Goal: Transaction & Acquisition: Download file/media

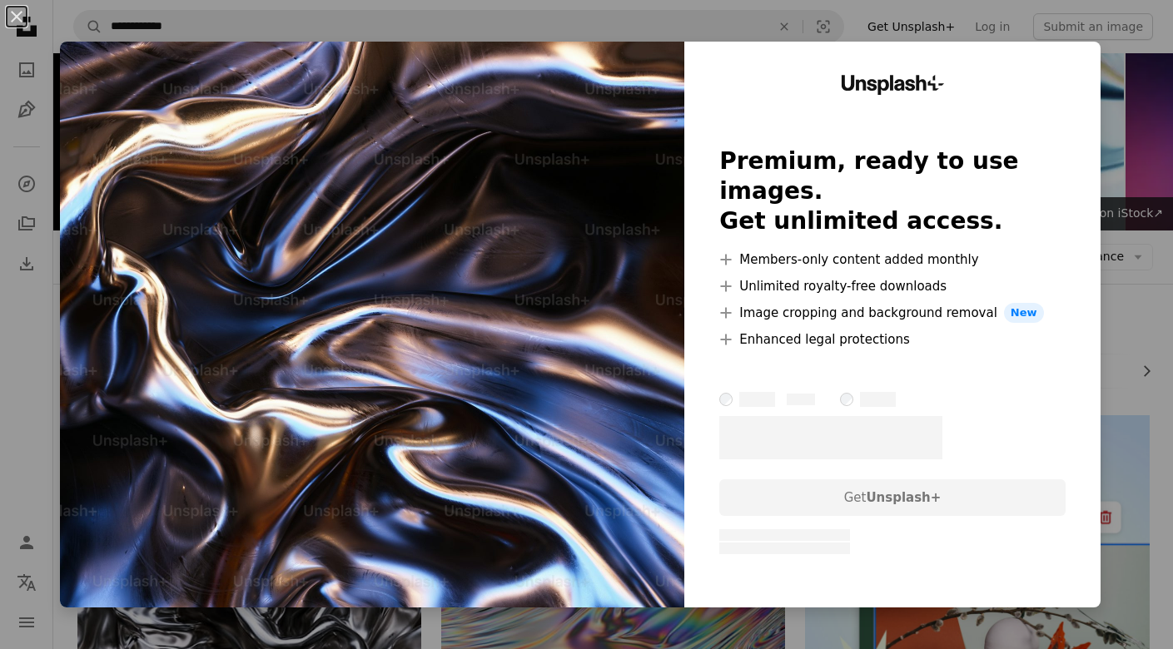
scroll to position [5836, 0]
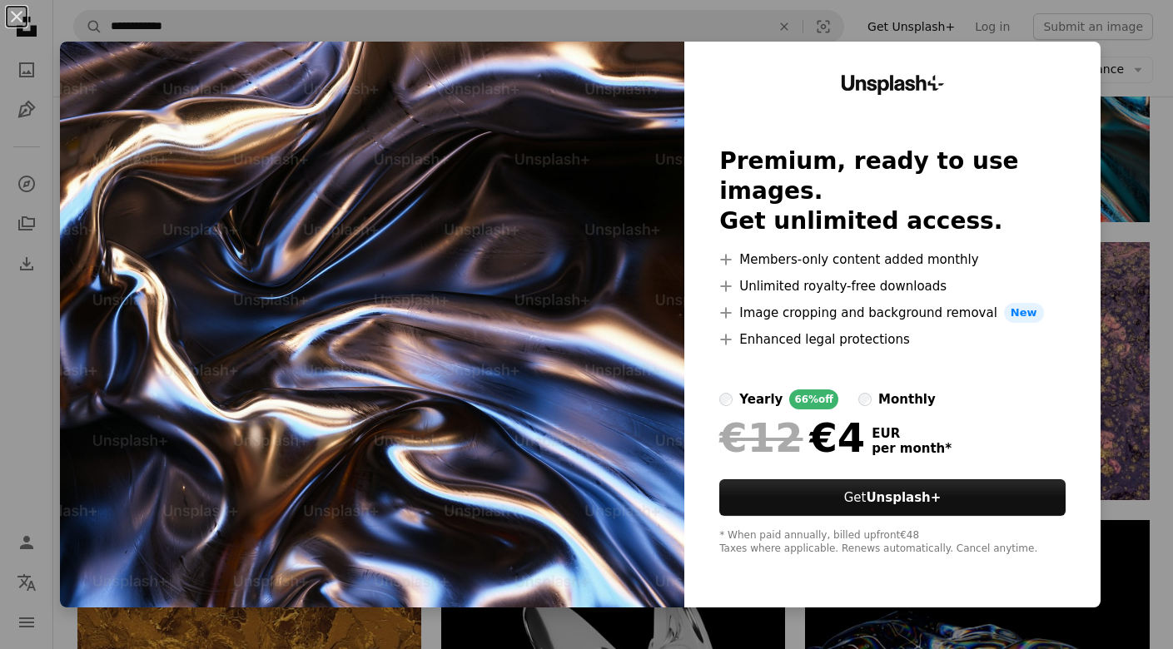
click at [1132, 158] on div "An X shape Unsplash+ Premium, ready to use images. Get unlimited access. A plus…" at bounding box center [586, 324] width 1173 height 649
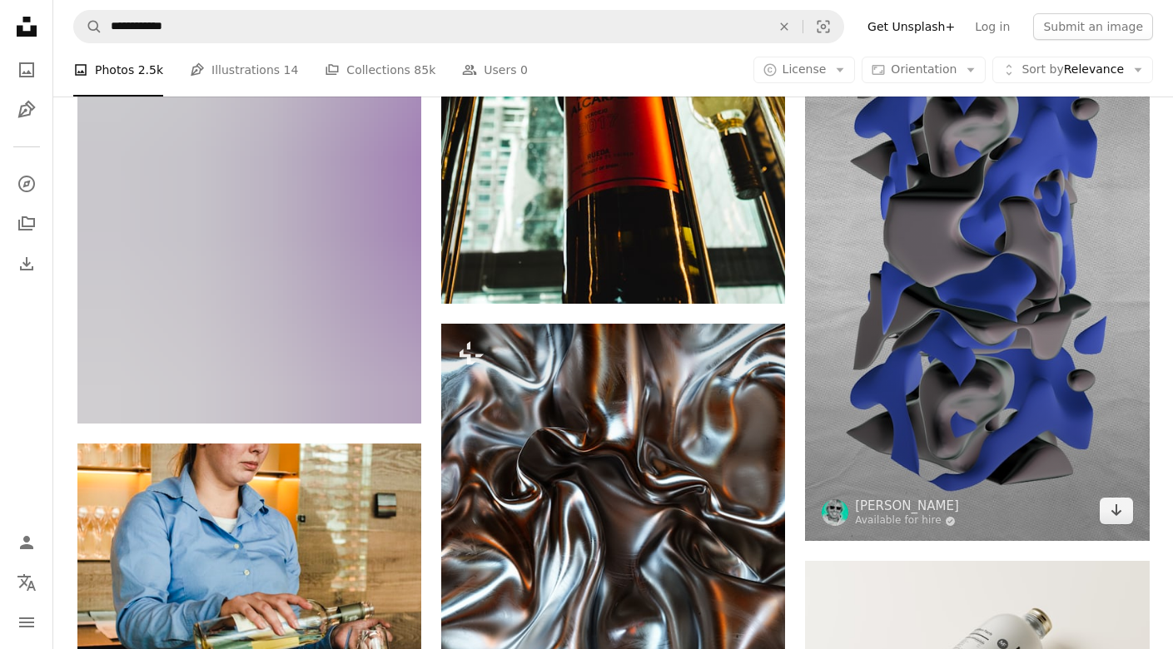
scroll to position [11502, 0]
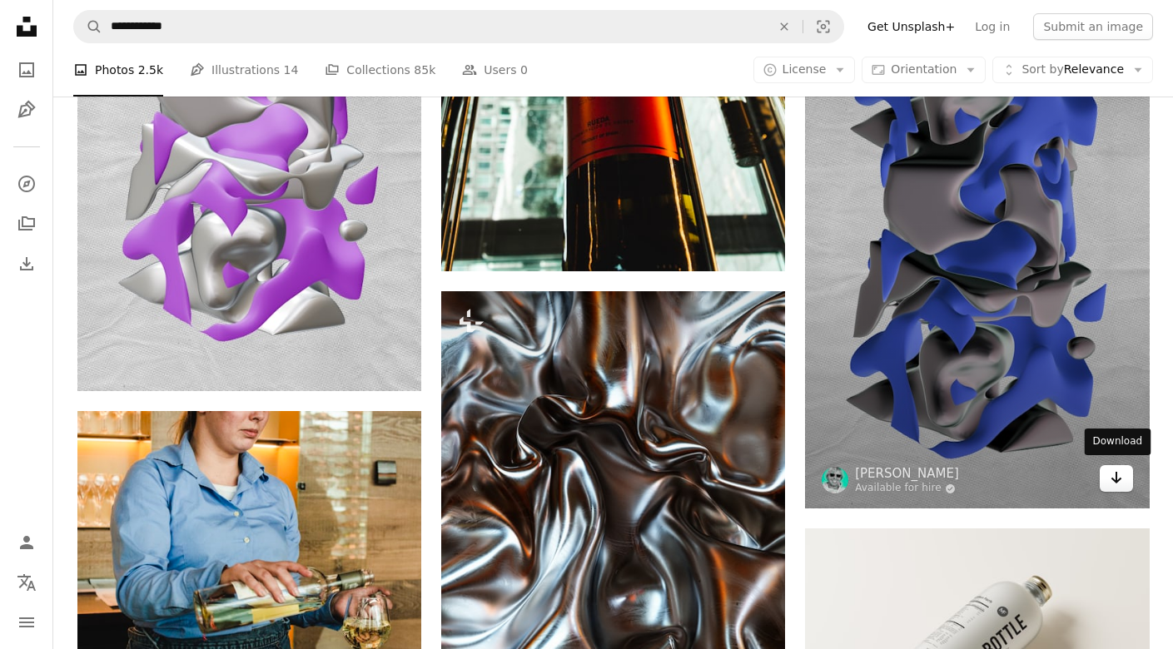
click at [1112, 470] on icon "Arrow pointing down" at bounding box center [1116, 478] width 13 height 20
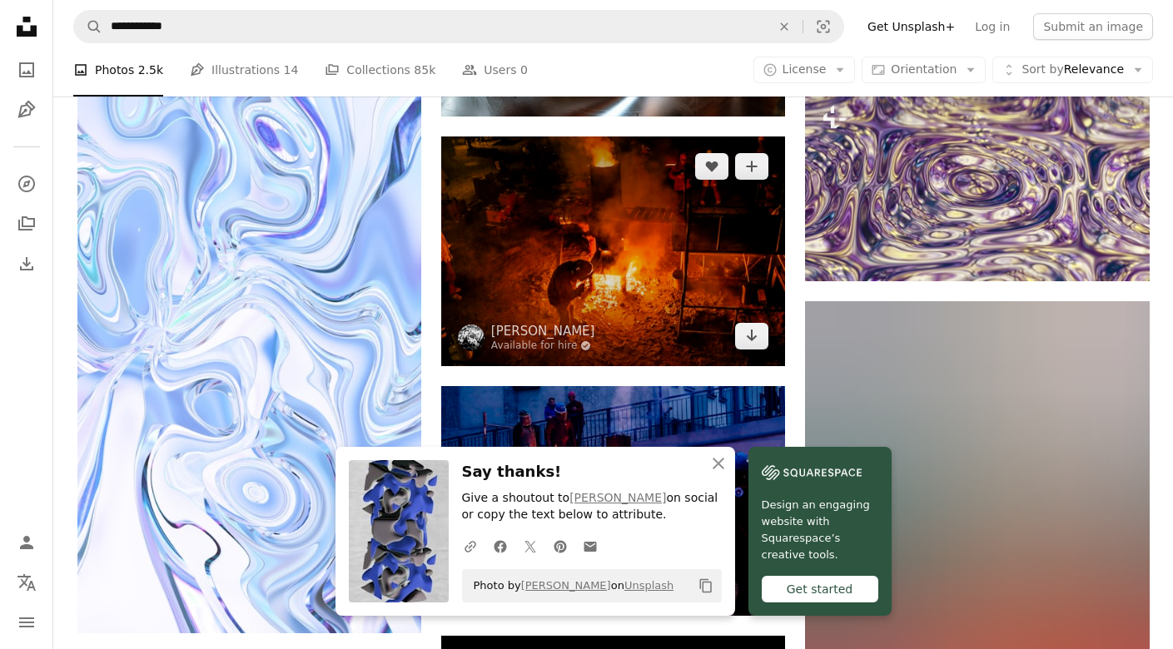
scroll to position [12210, 0]
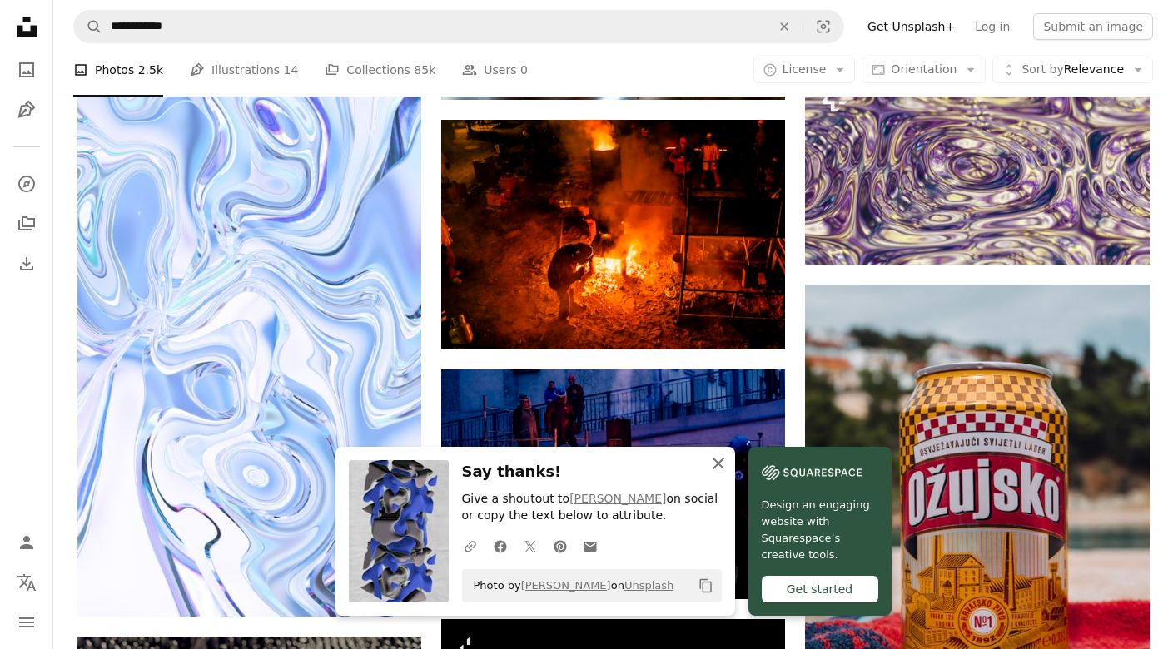
click at [718, 469] on icon "An X shape" at bounding box center [719, 464] width 20 height 20
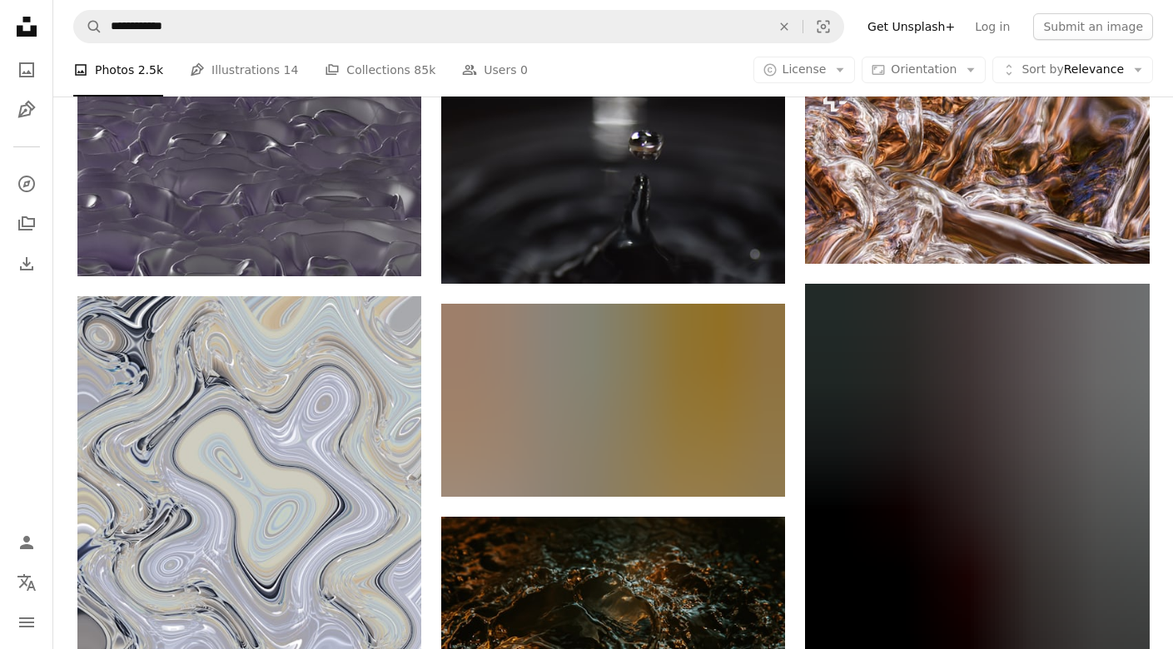
scroll to position [17166, 0]
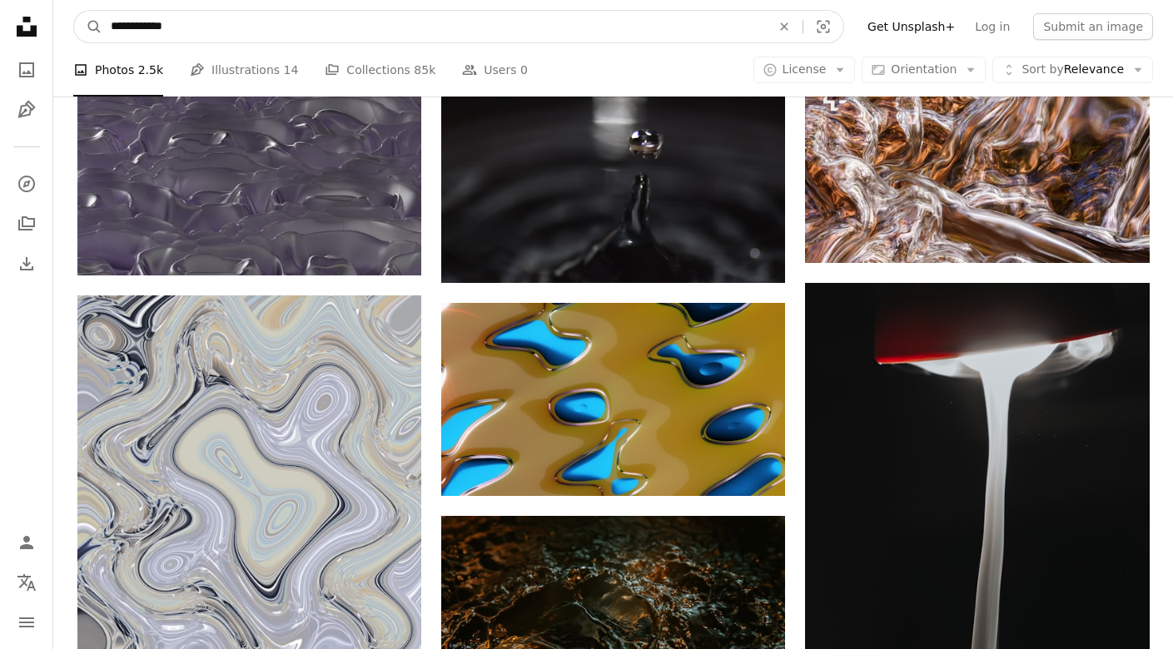
click at [537, 29] on input "**********" at bounding box center [434, 27] width 664 height 32
type input "******"
click at [88, 27] on button "A magnifying glass" at bounding box center [88, 27] width 28 height 32
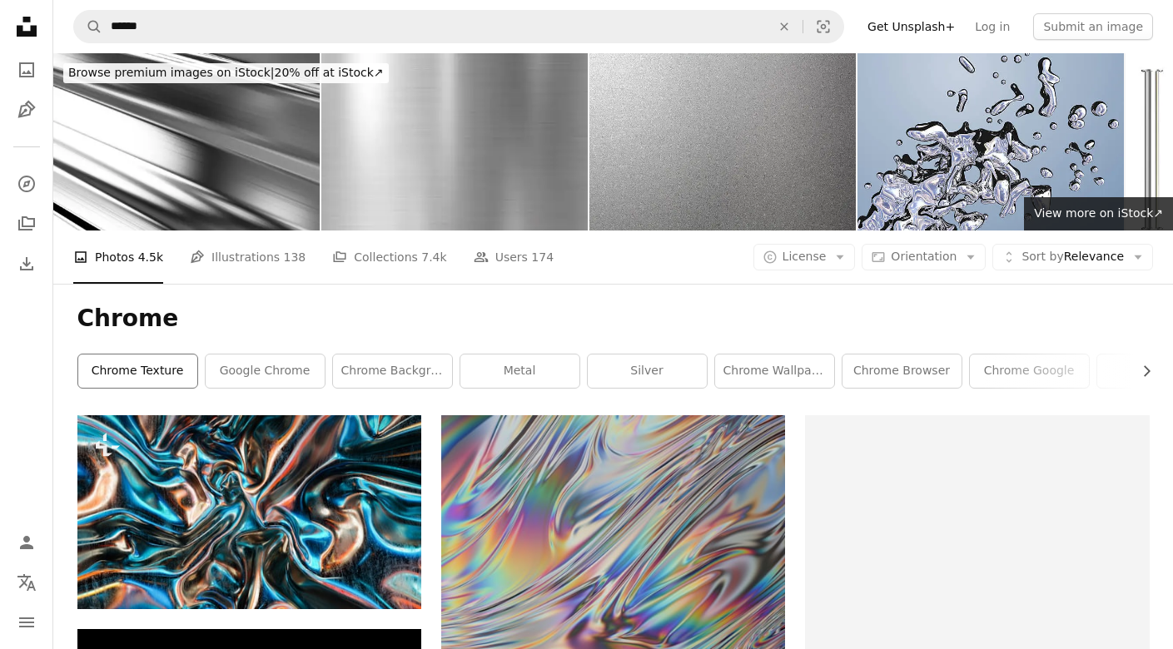
click at [170, 374] on link "chrome texture" at bounding box center [137, 371] width 119 height 33
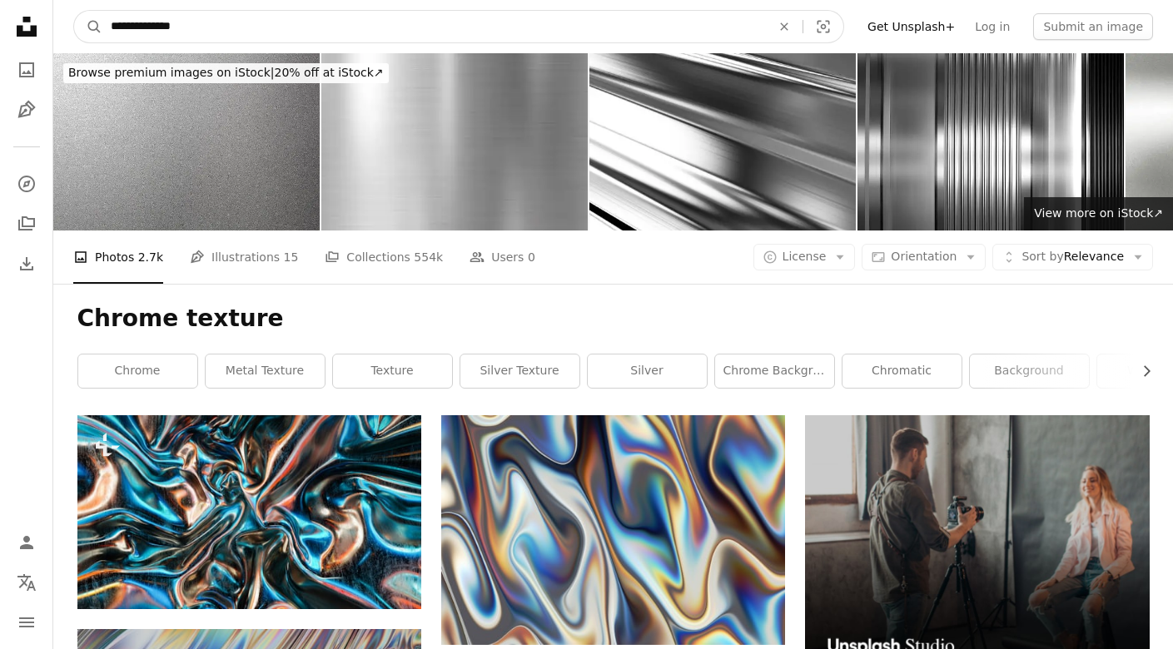
click at [278, 36] on input "**********" at bounding box center [434, 27] width 664 height 32
type input "**********"
click at [88, 27] on button "A magnifying glass" at bounding box center [88, 27] width 28 height 32
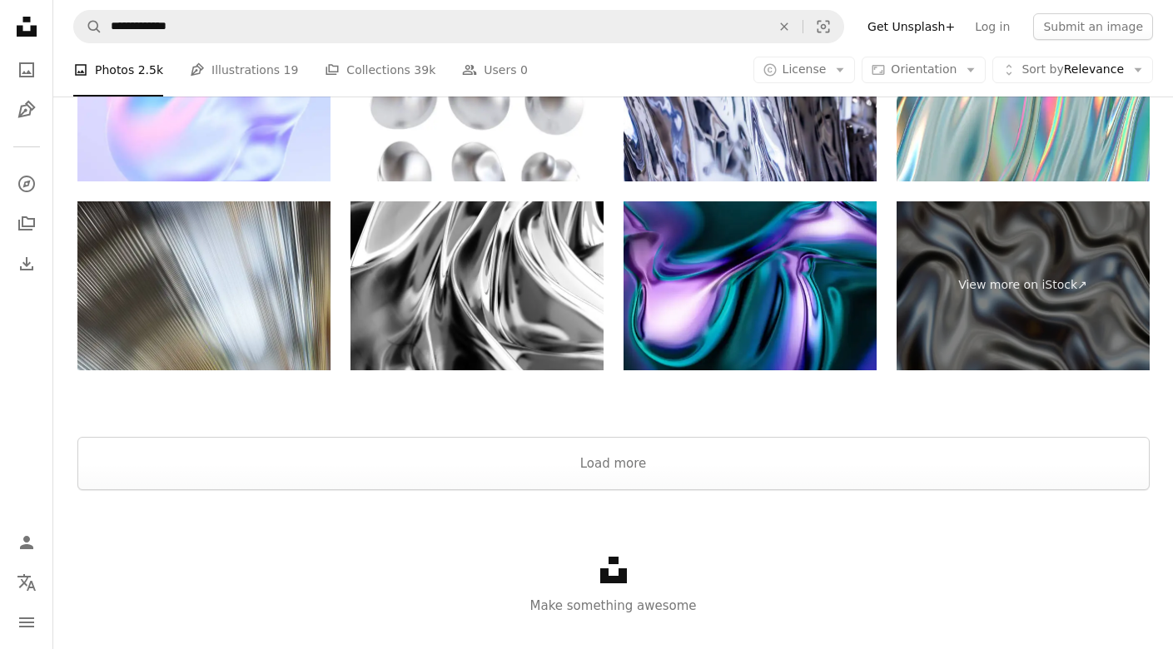
scroll to position [2925, 0]
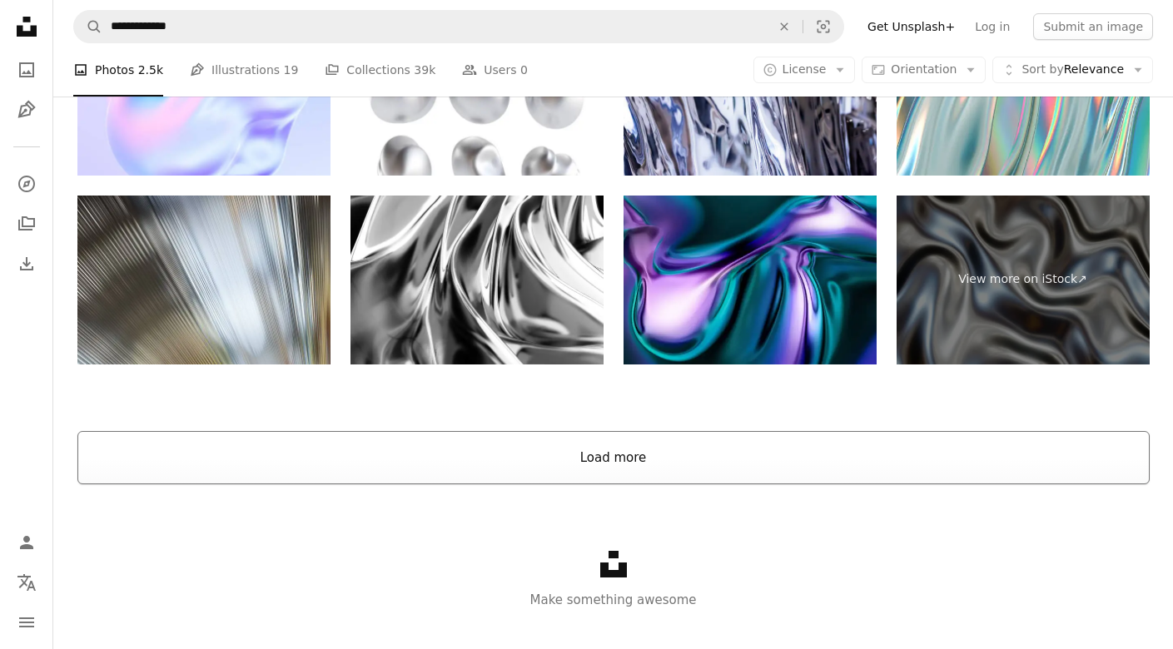
click at [668, 450] on button "Load more" at bounding box center [613, 457] width 1072 height 53
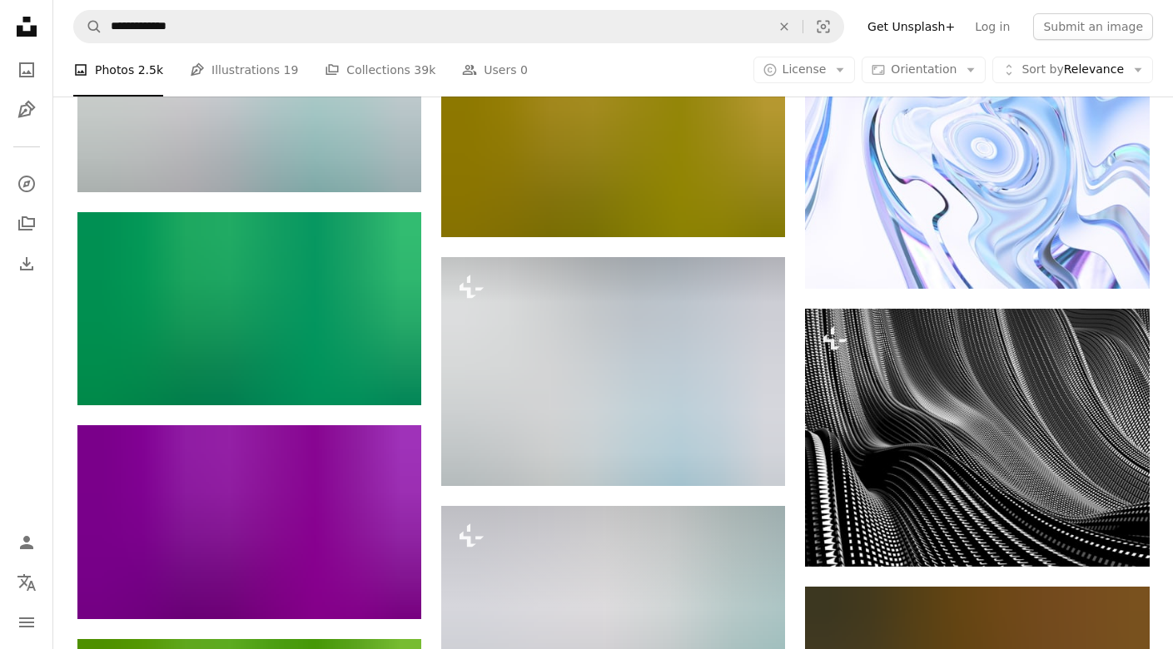
scroll to position [5798, 0]
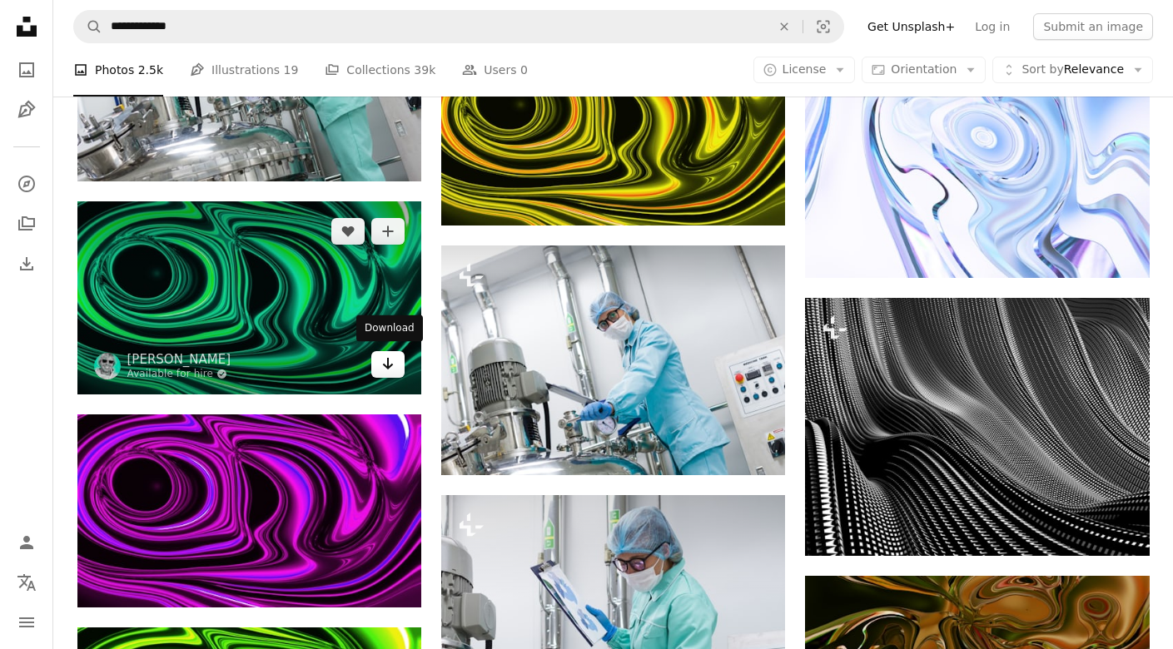
click at [386, 363] on icon "Download" at bounding box center [388, 364] width 11 height 12
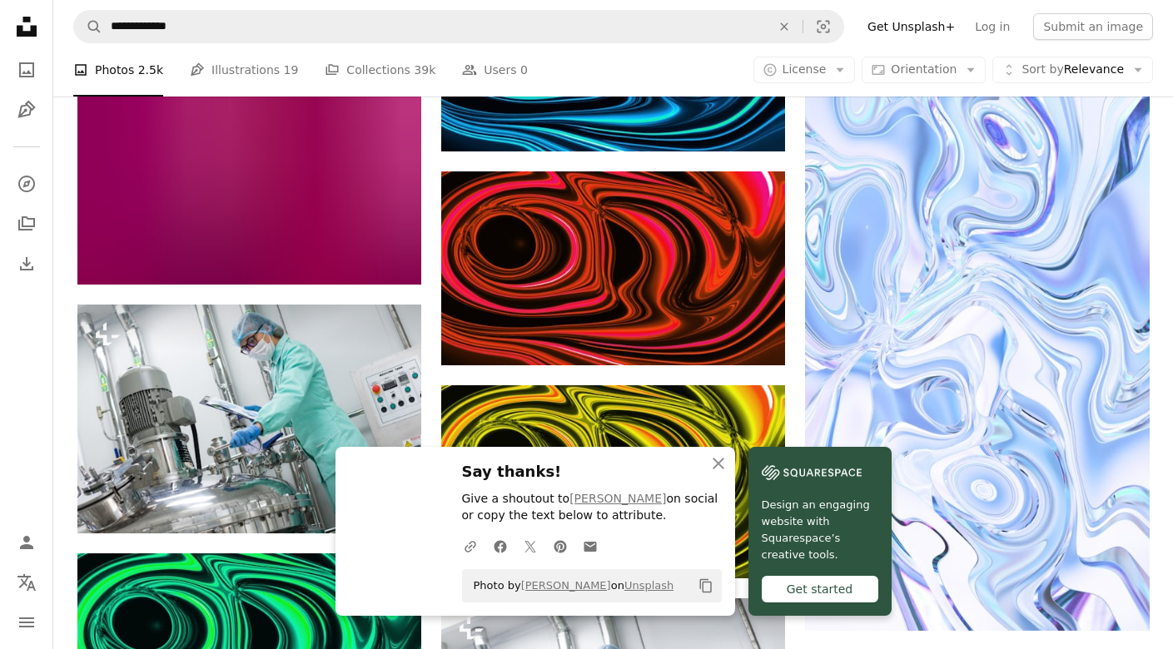
scroll to position [5404, 0]
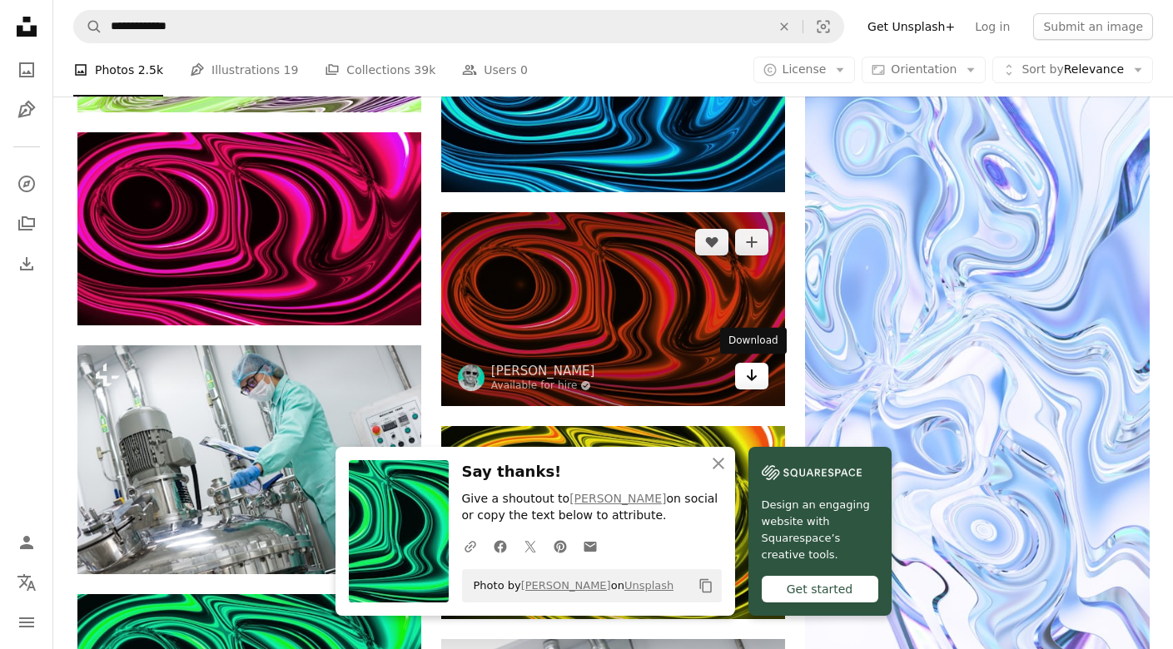
click at [754, 375] on icon "Download" at bounding box center [752, 376] width 11 height 12
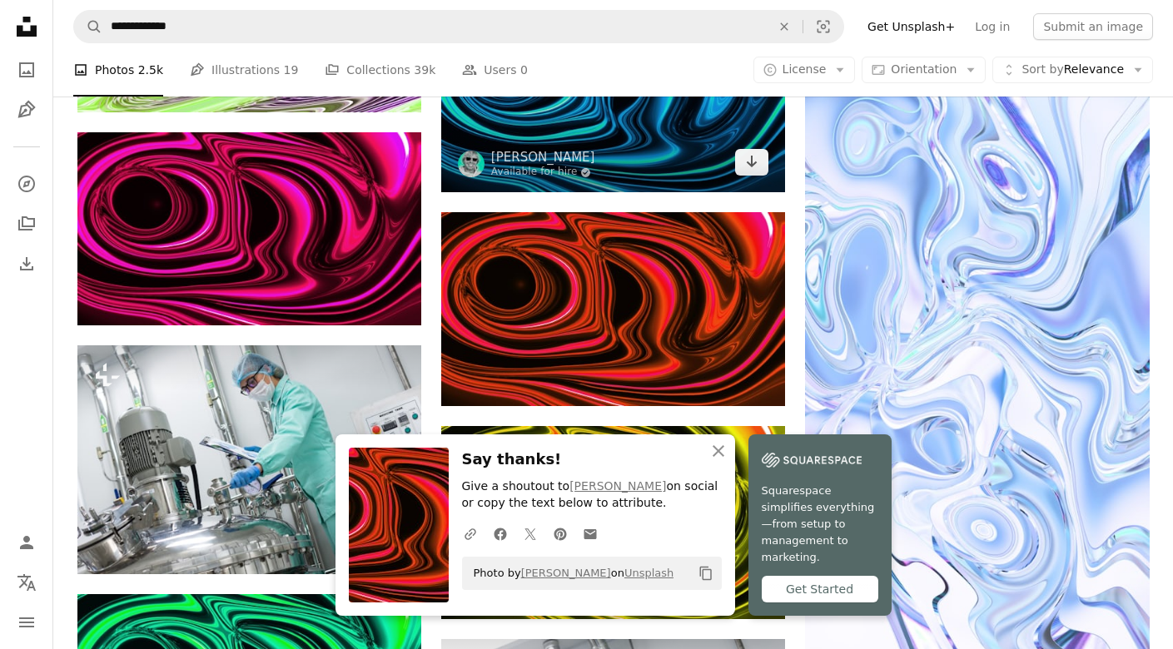
click at [692, 192] on img at bounding box center [613, 95] width 344 height 193
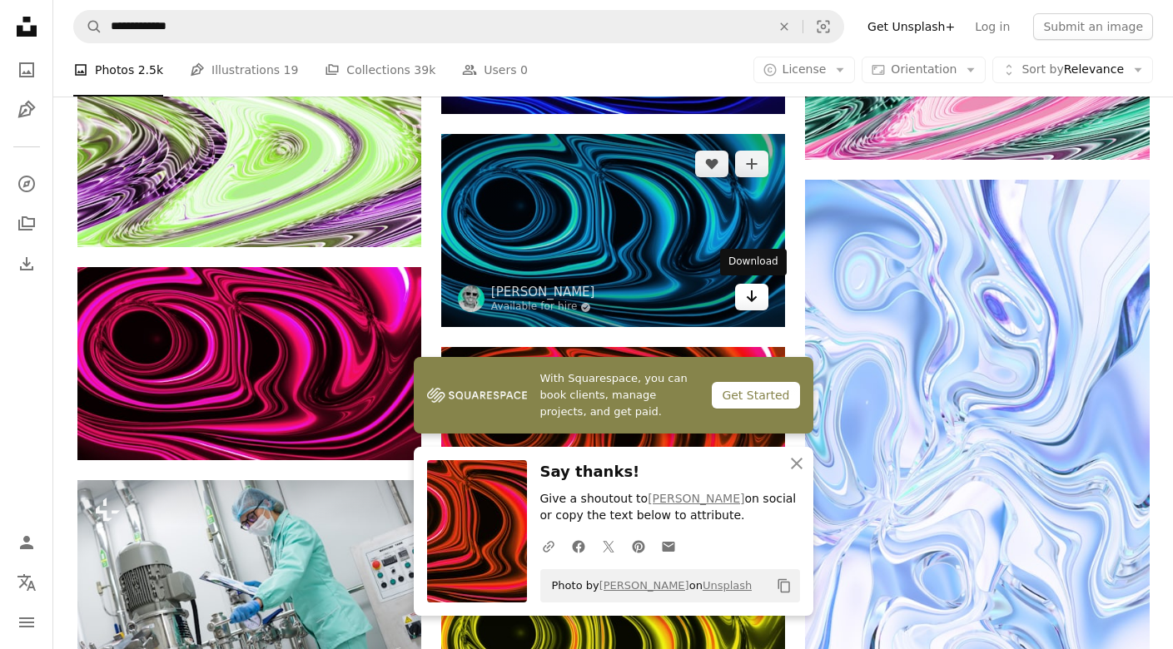
click at [754, 293] on icon "Arrow pointing down" at bounding box center [751, 296] width 13 height 20
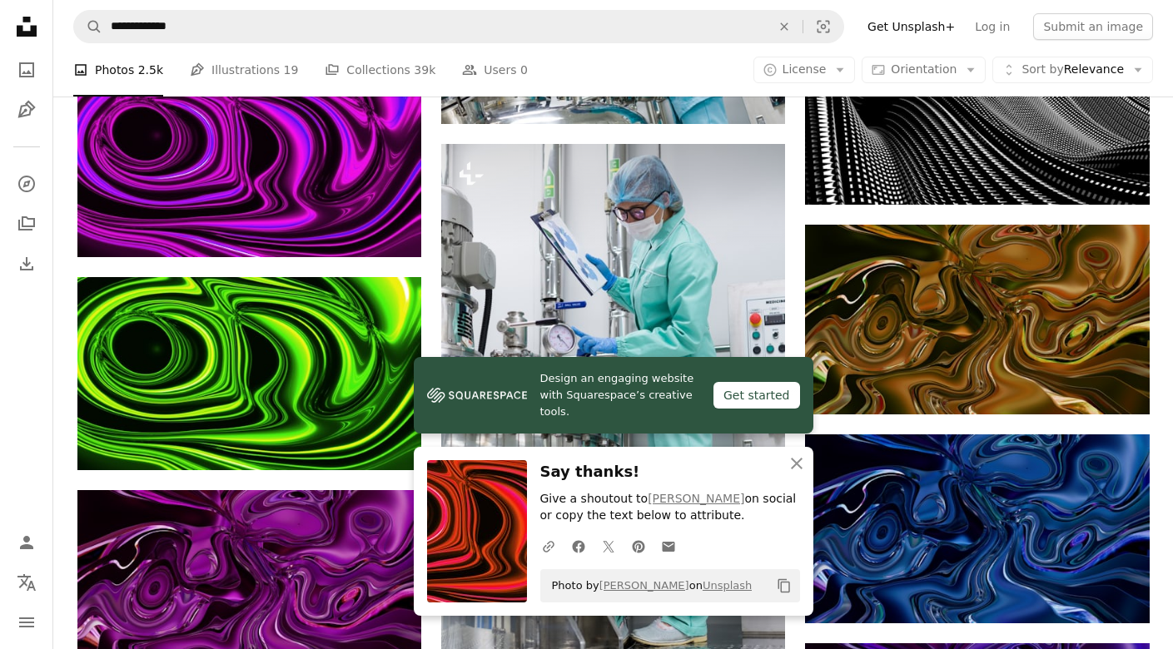
scroll to position [6180, 0]
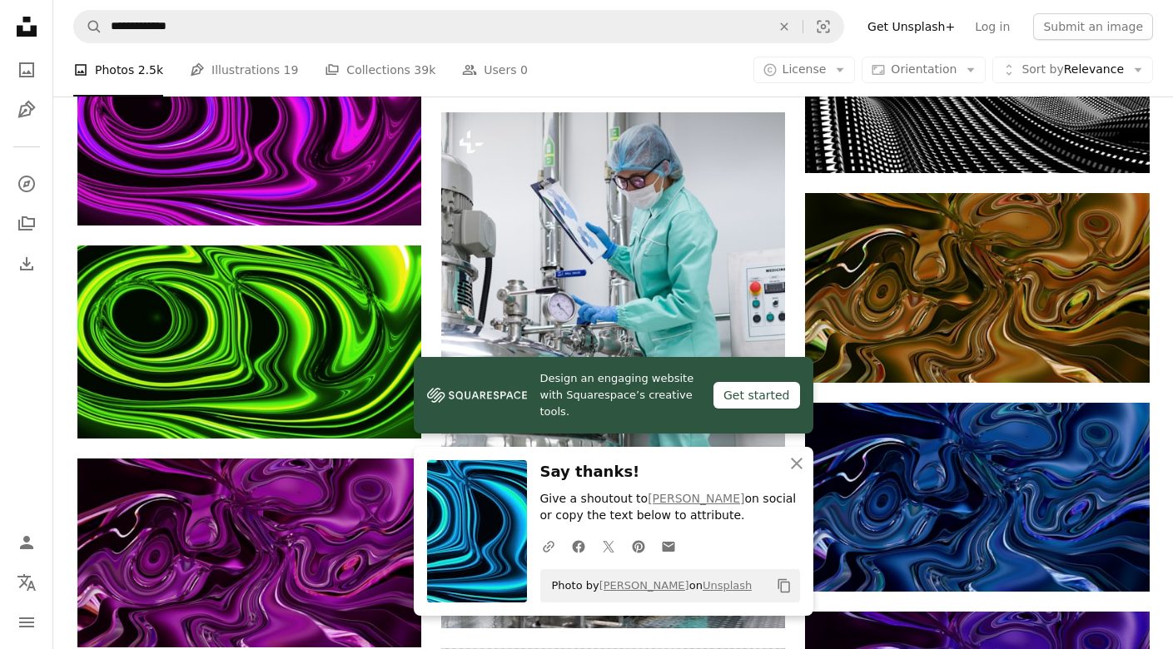
click at [796, 464] on icon "An X shape" at bounding box center [797, 464] width 20 height 20
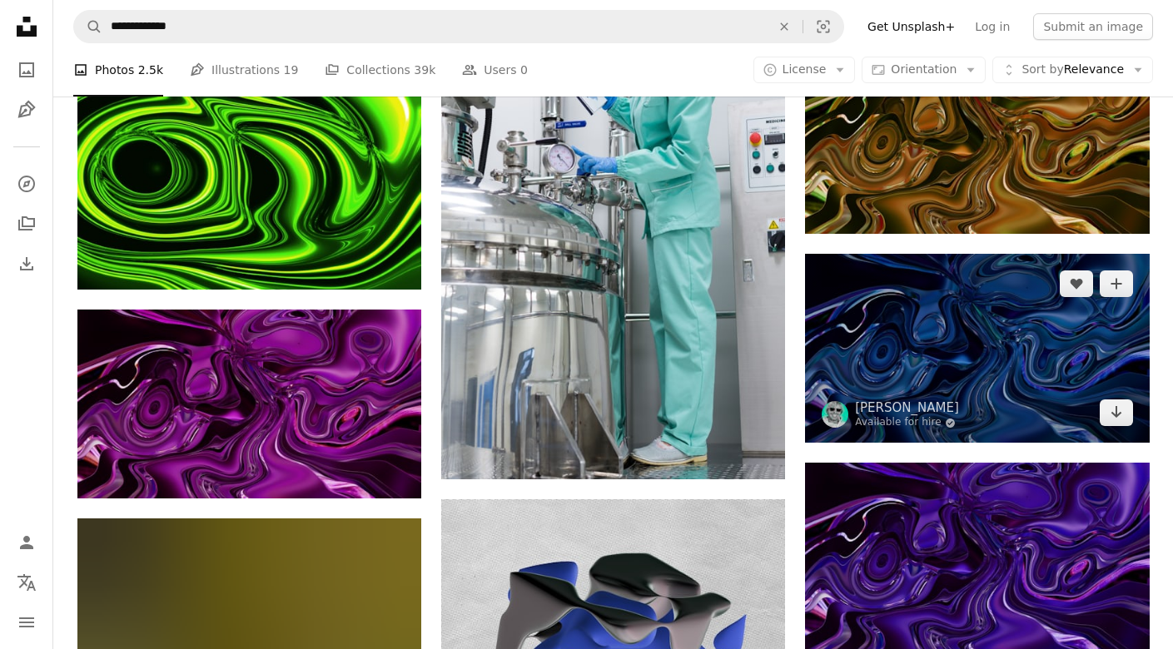
scroll to position [6333, 0]
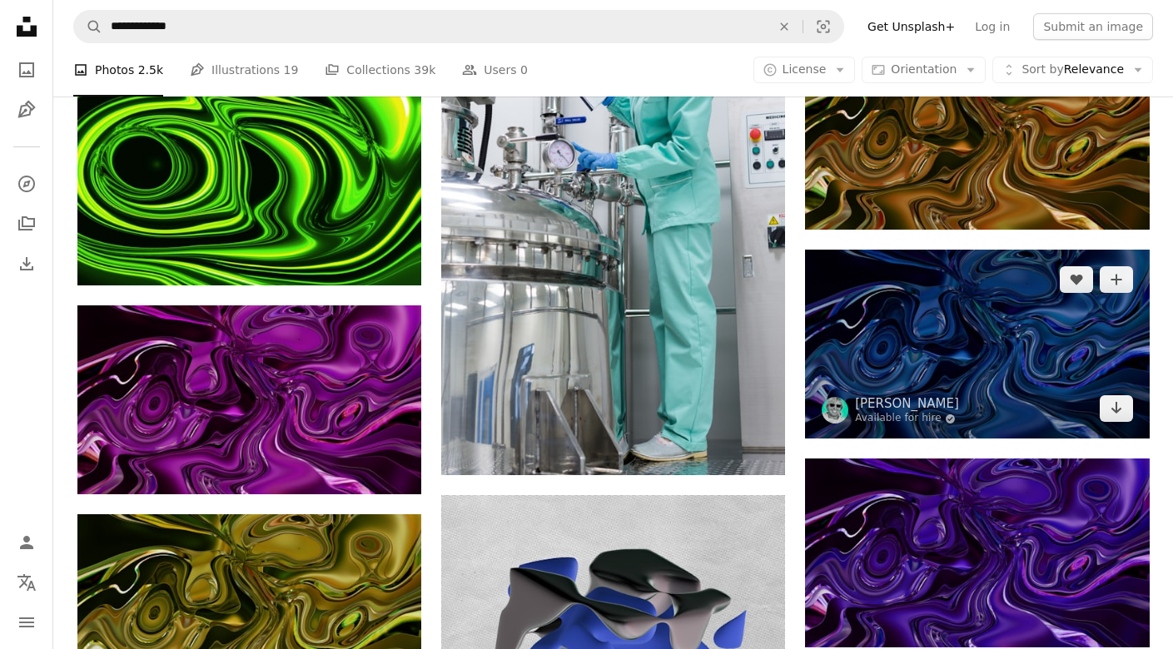
click at [933, 336] on img at bounding box center [977, 344] width 344 height 189
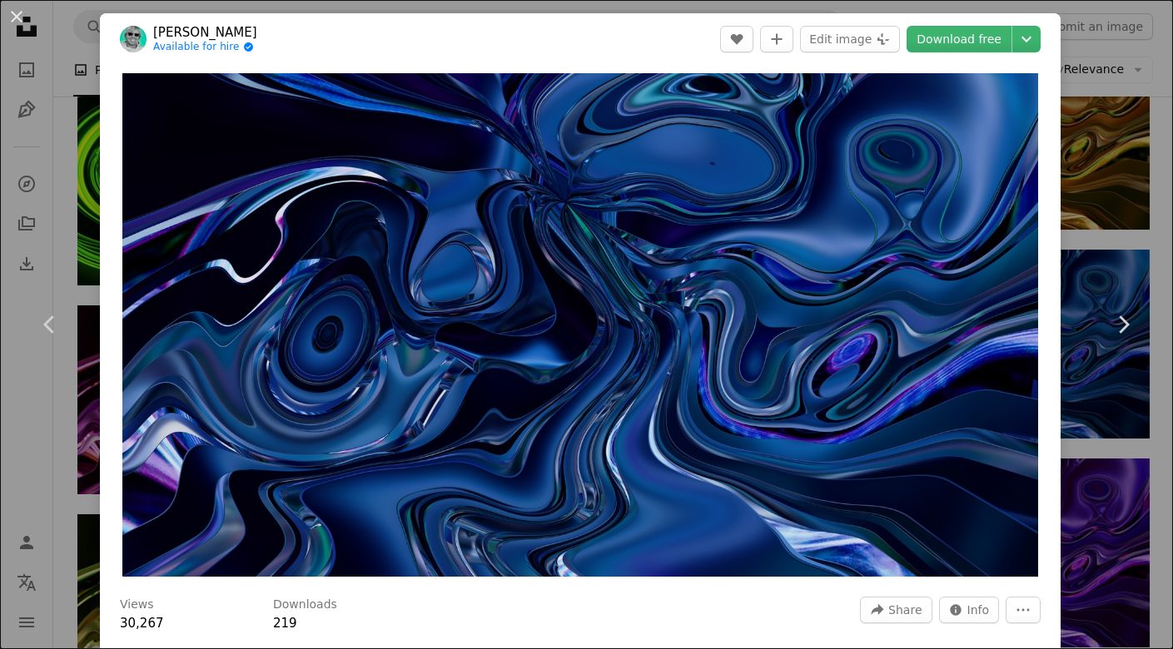
click at [1101, 109] on div "An X shape Chevron left Chevron right [PERSON_NAME] Available for hire A checkm…" at bounding box center [586, 324] width 1173 height 649
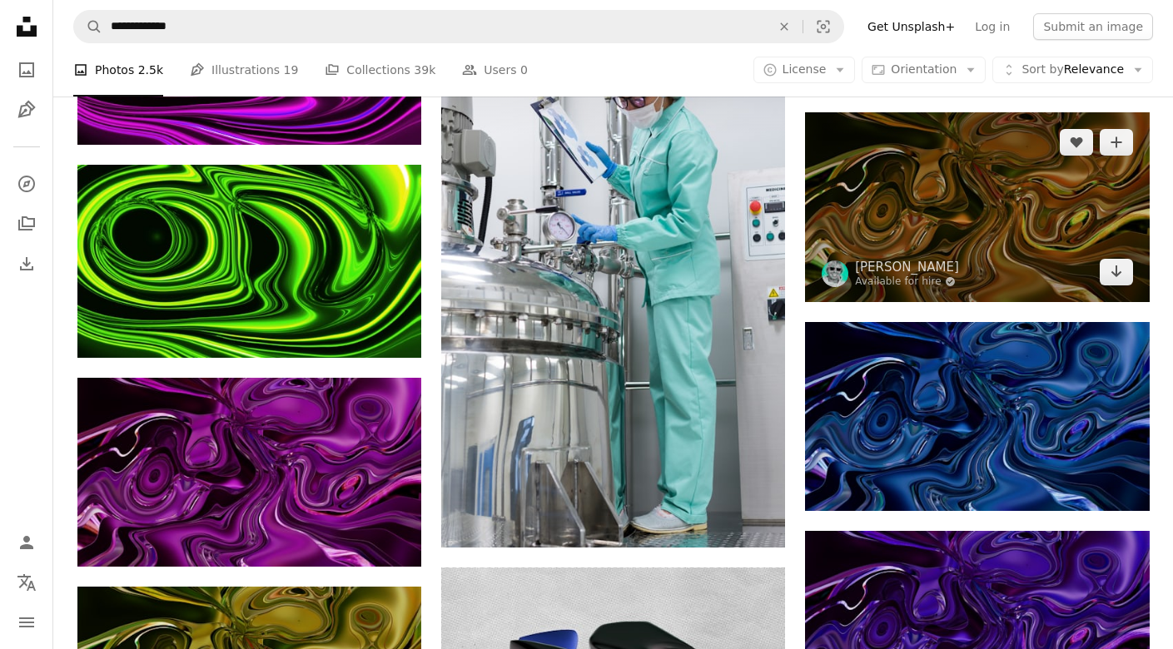
scroll to position [6246, 0]
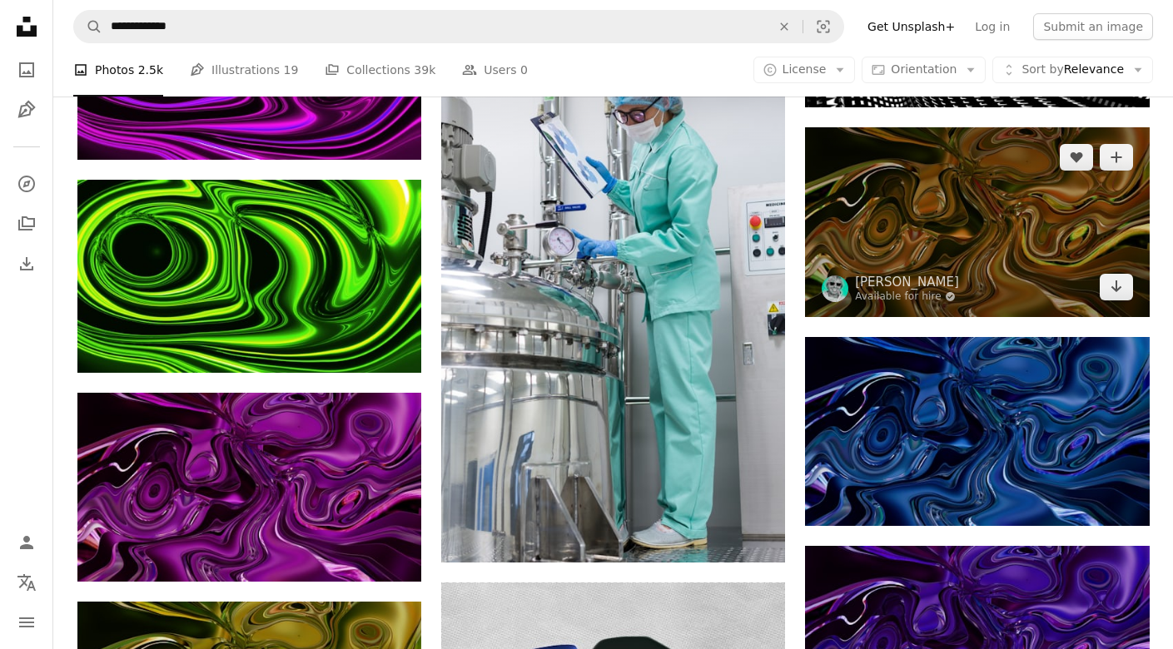
click at [992, 217] on img at bounding box center [977, 221] width 344 height 189
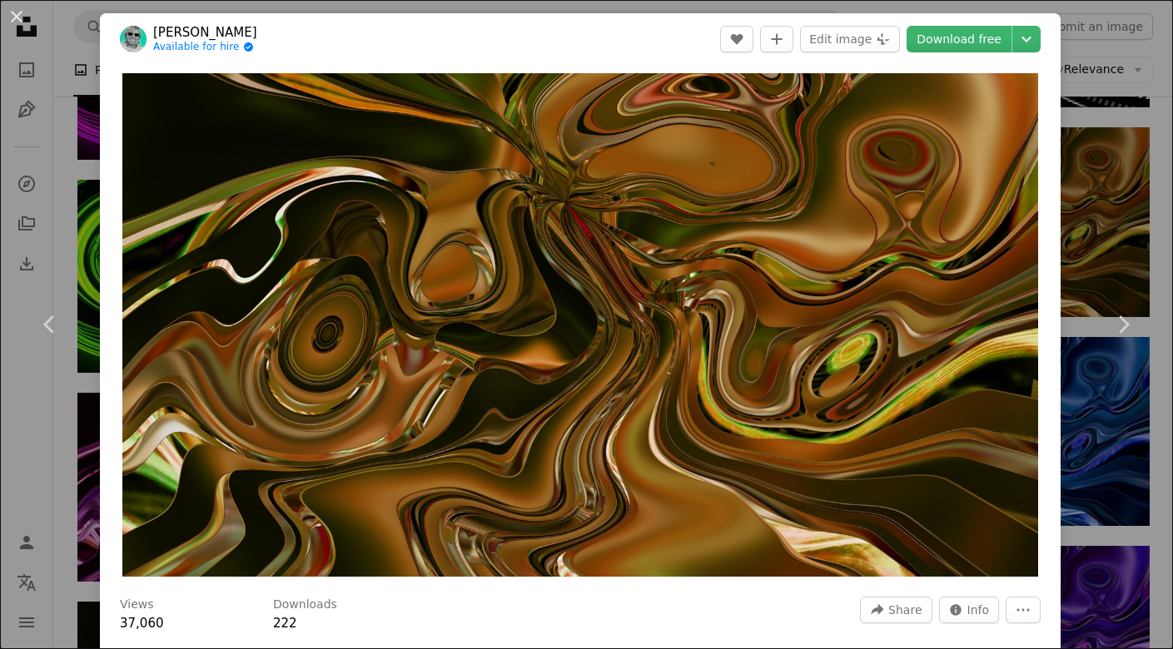
click at [1108, 161] on div "An X shape Chevron left Chevron right [PERSON_NAME] Available for hire A checkm…" at bounding box center [586, 324] width 1173 height 649
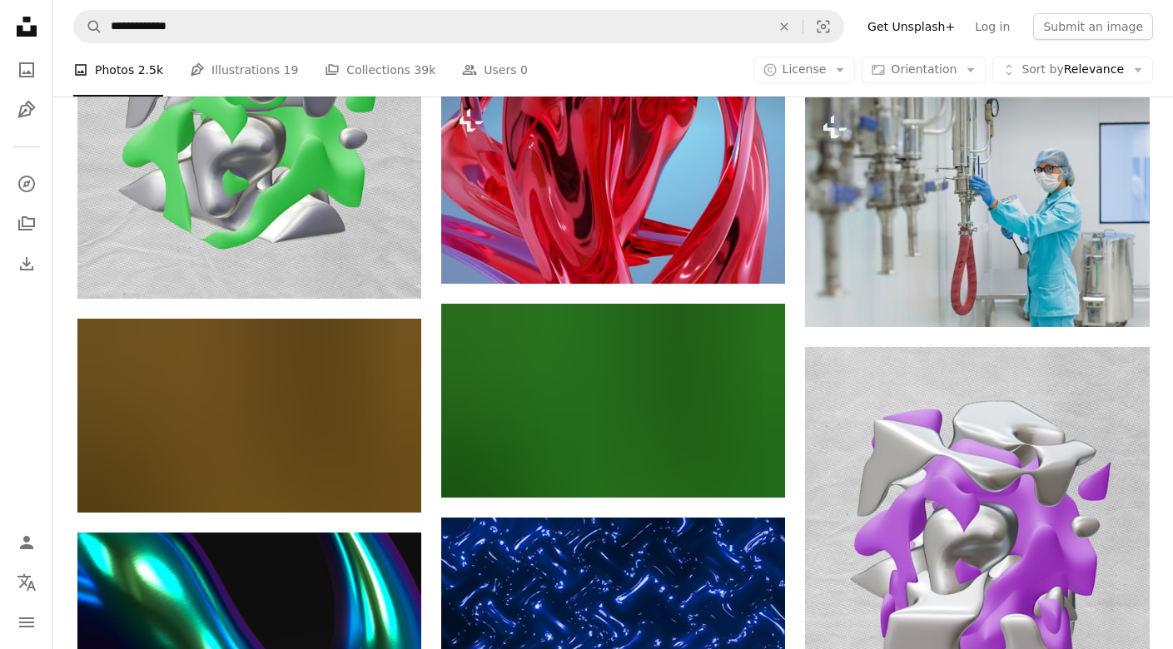
scroll to position [7370, 0]
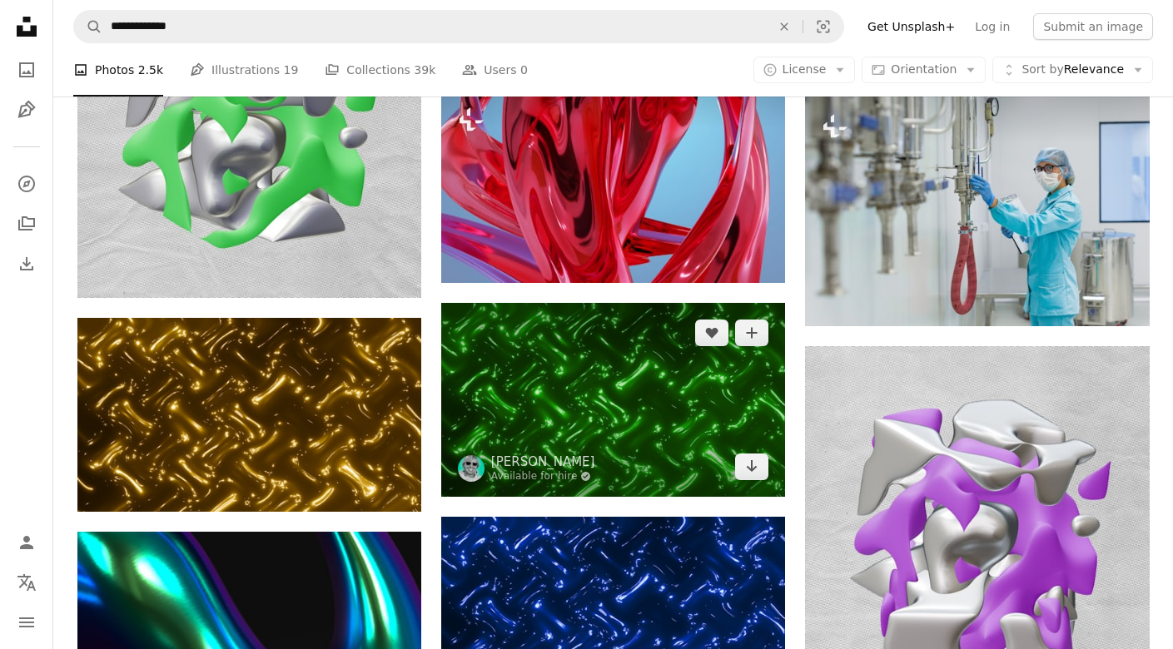
click at [581, 395] on img at bounding box center [613, 399] width 344 height 193
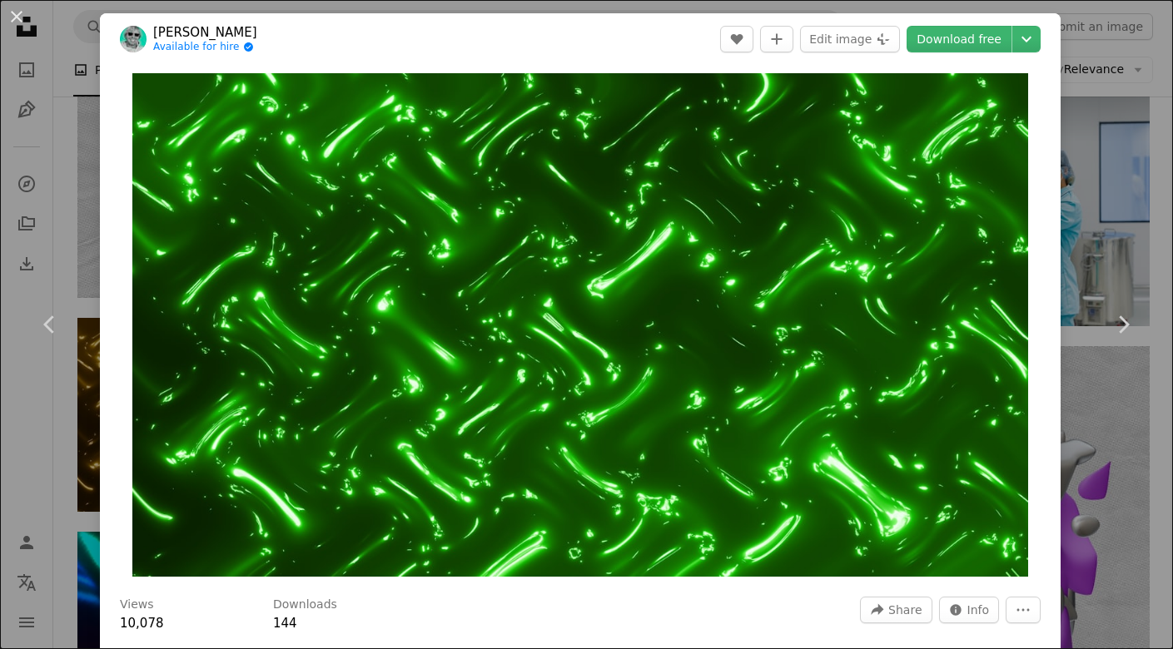
click at [1093, 152] on div "An X shape Chevron left Chevron right [PERSON_NAME] Available for hire A checkm…" at bounding box center [586, 324] width 1173 height 649
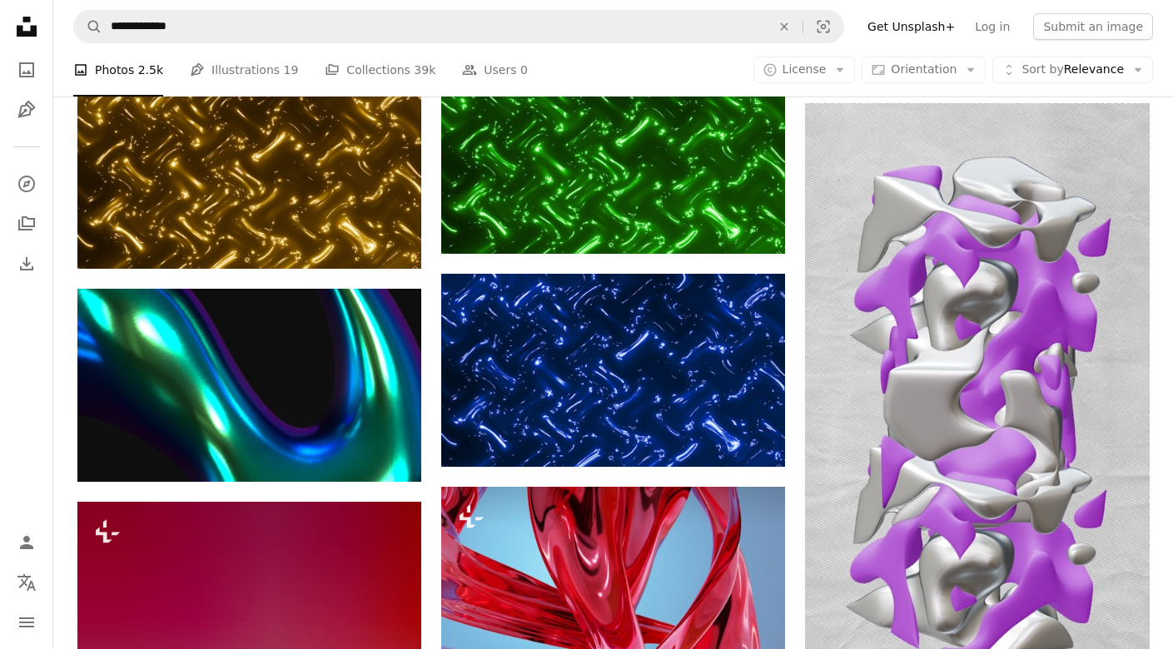
scroll to position [7628, 0]
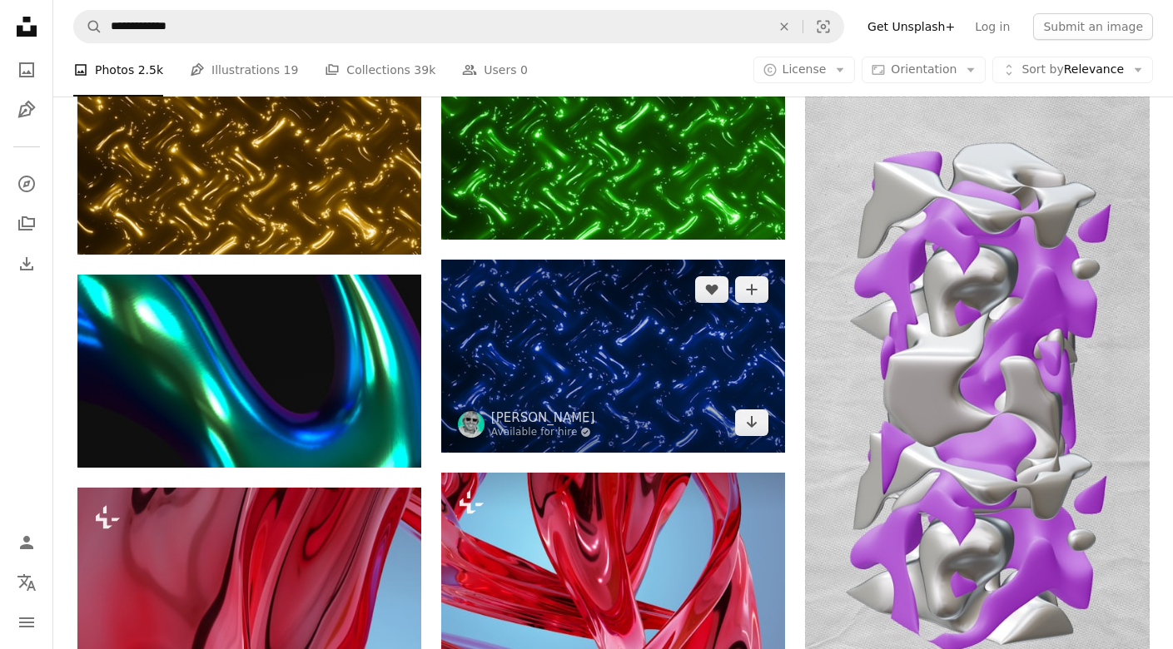
click at [627, 311] on img at bounding box center [613, 356] width 344 height 193
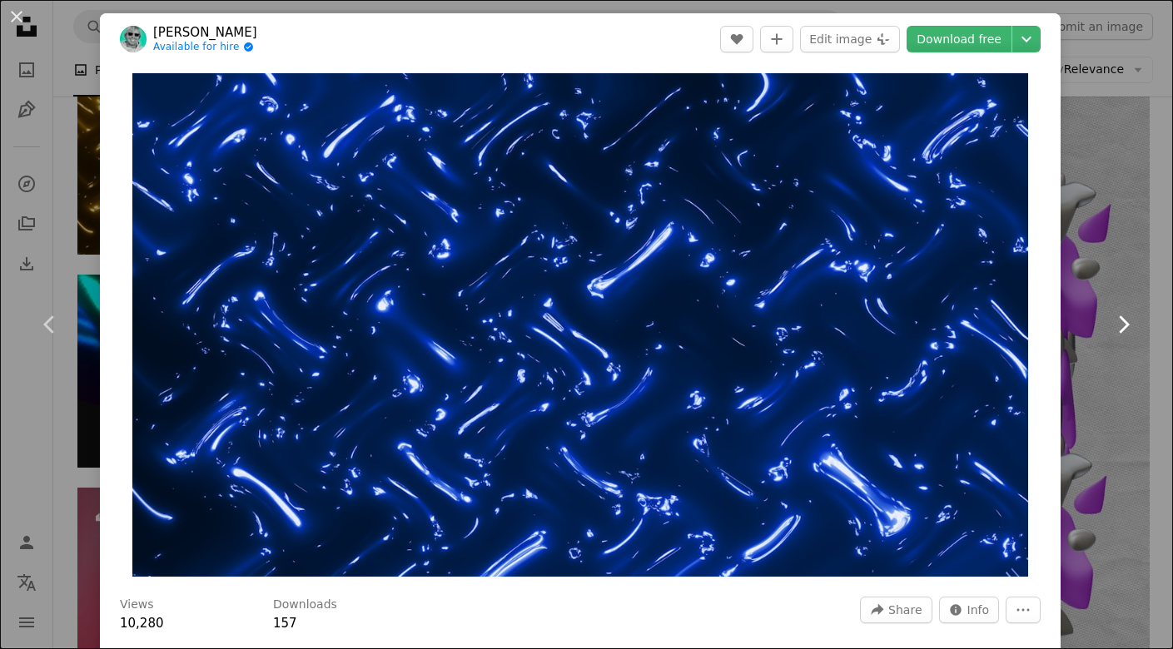
click at [1086, 359] on link "Chevron right" at bounding box center [1123, 325] width 100 height 160
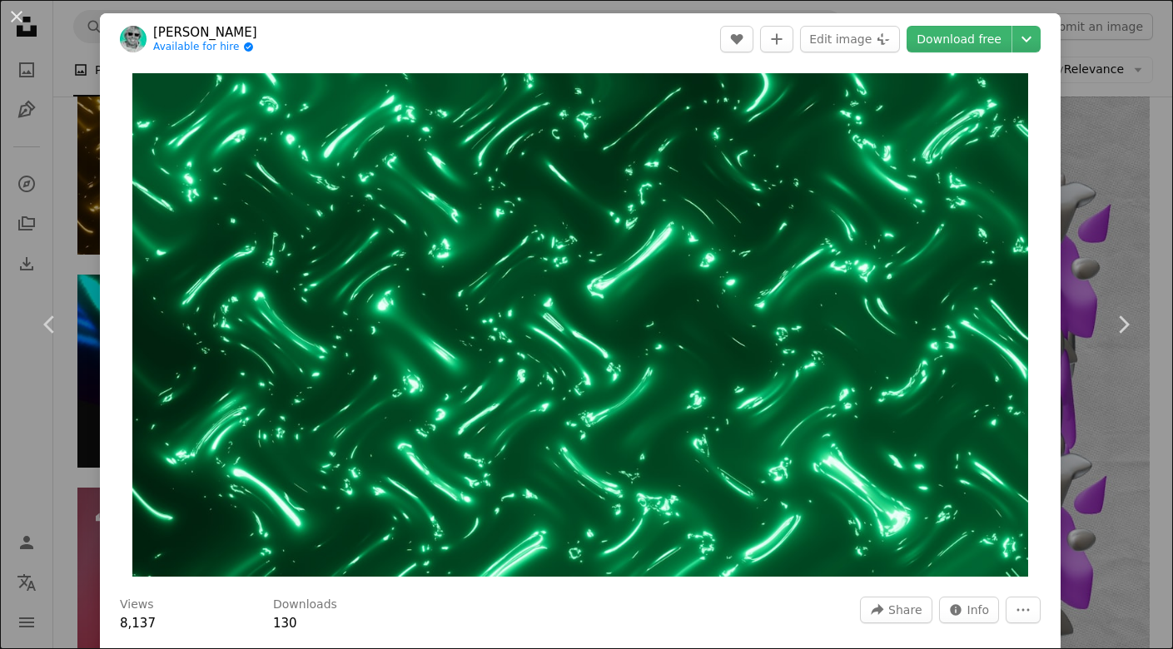
click at [1122, 151] on div "An X shape Chevron left Chevron right [PERSON_NAME] Available for hire A checkm…" at bounding box center [586, 324] width 1173 height 649
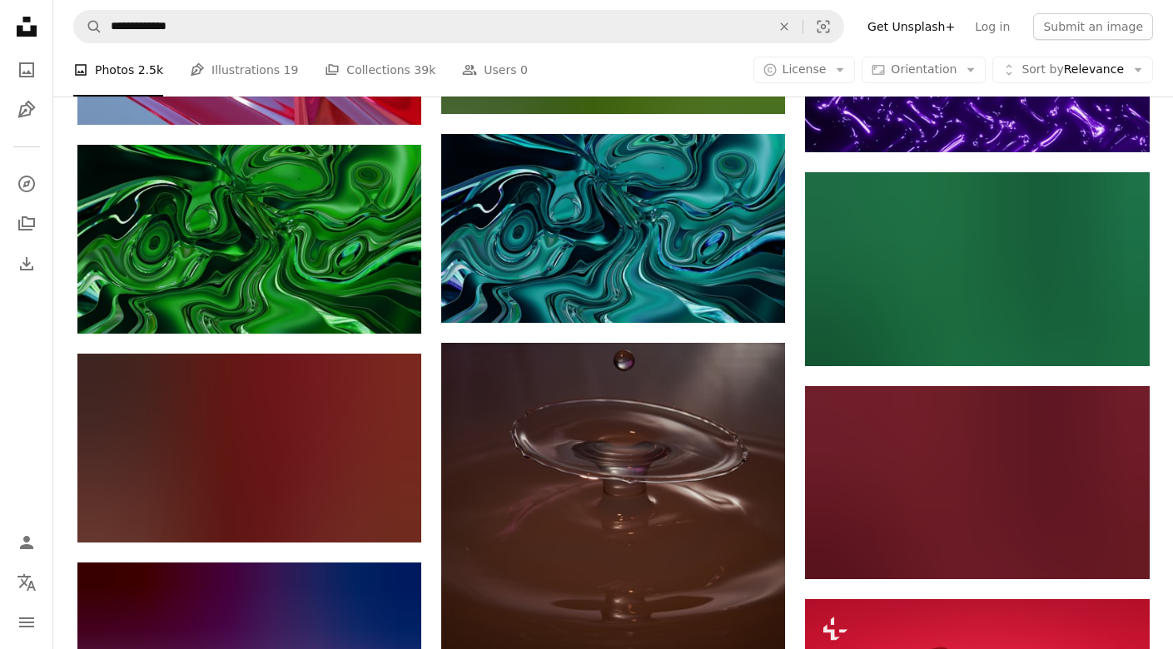
scroll to position [8612, 0]
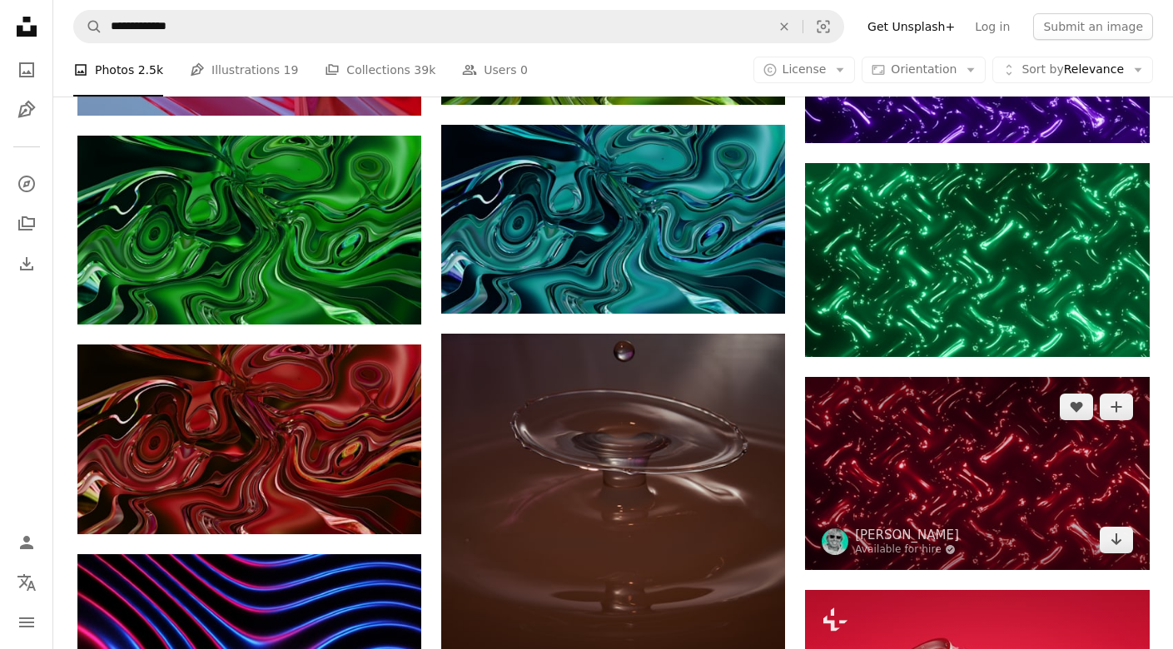
click at [955, 419] on img at bounding box center [977, 473] width 344 height 193
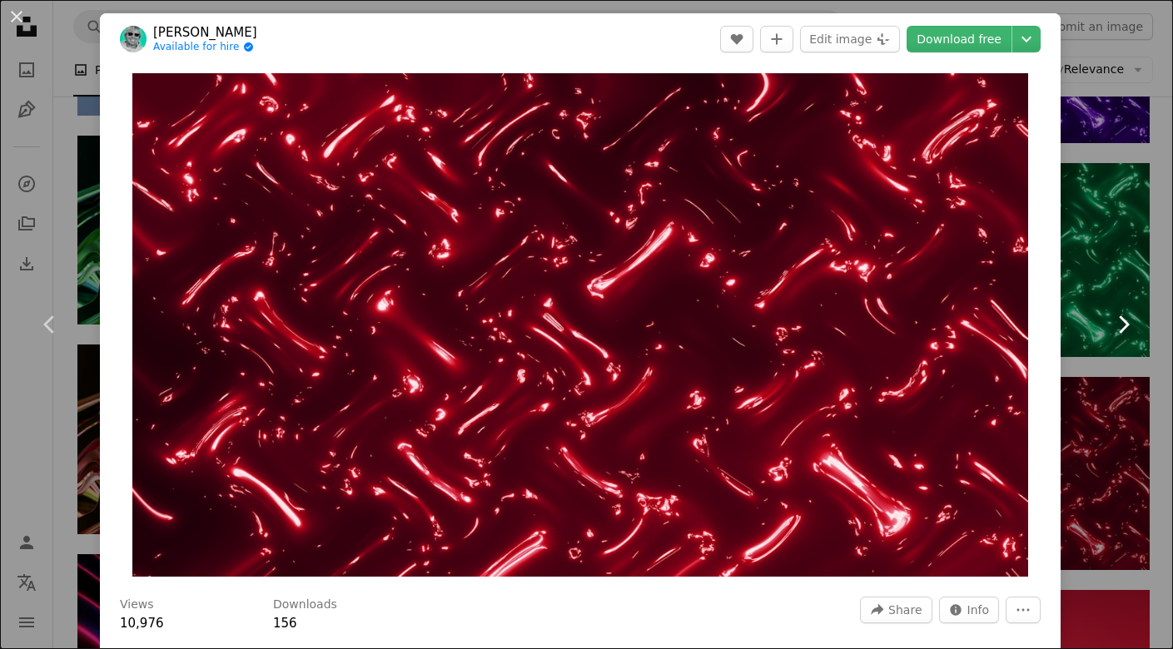
click at [1104, 276] on link "Chevron right" at bounding box center [1123, 325] width 100 height 160
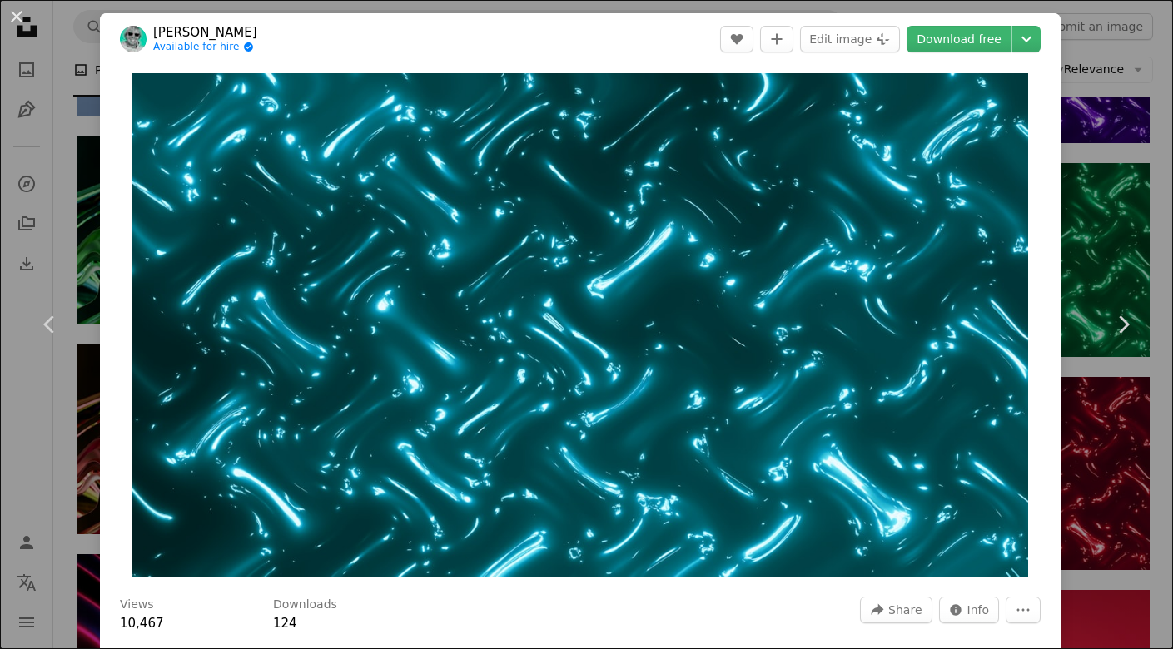
click at [1142, 425] on div "An X shape Chevron left Chevron right [PERSON_NAME] Available for hire A checkm…" at bounding box center [586, 324] width 1173 height 649
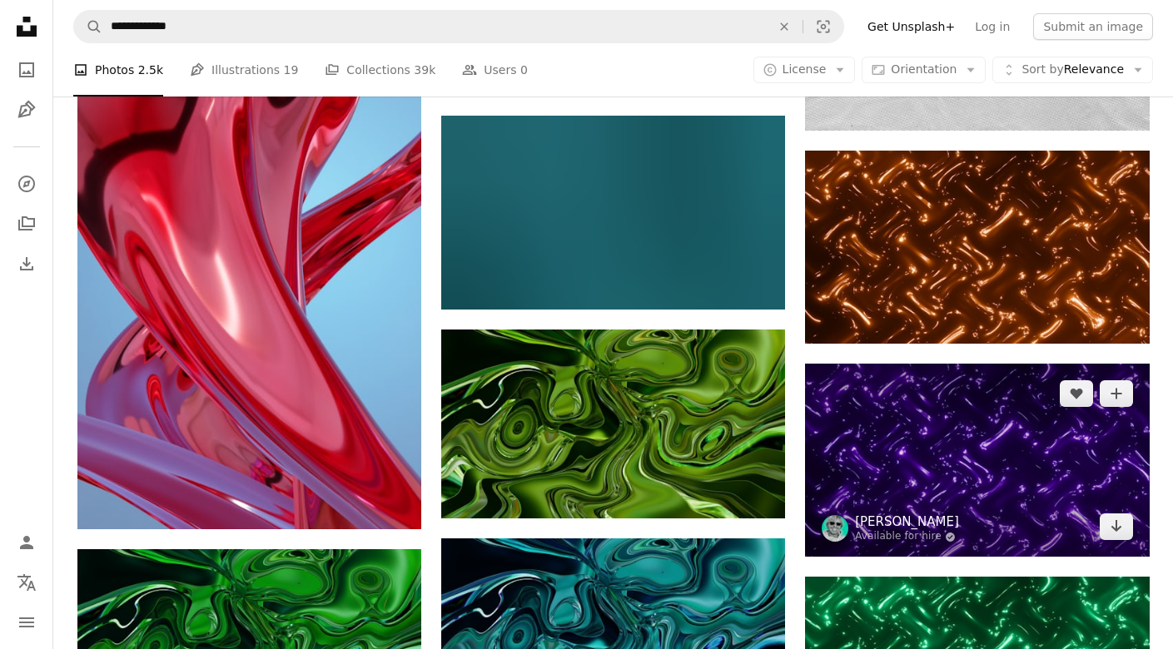
scroll to position [8161, 0]
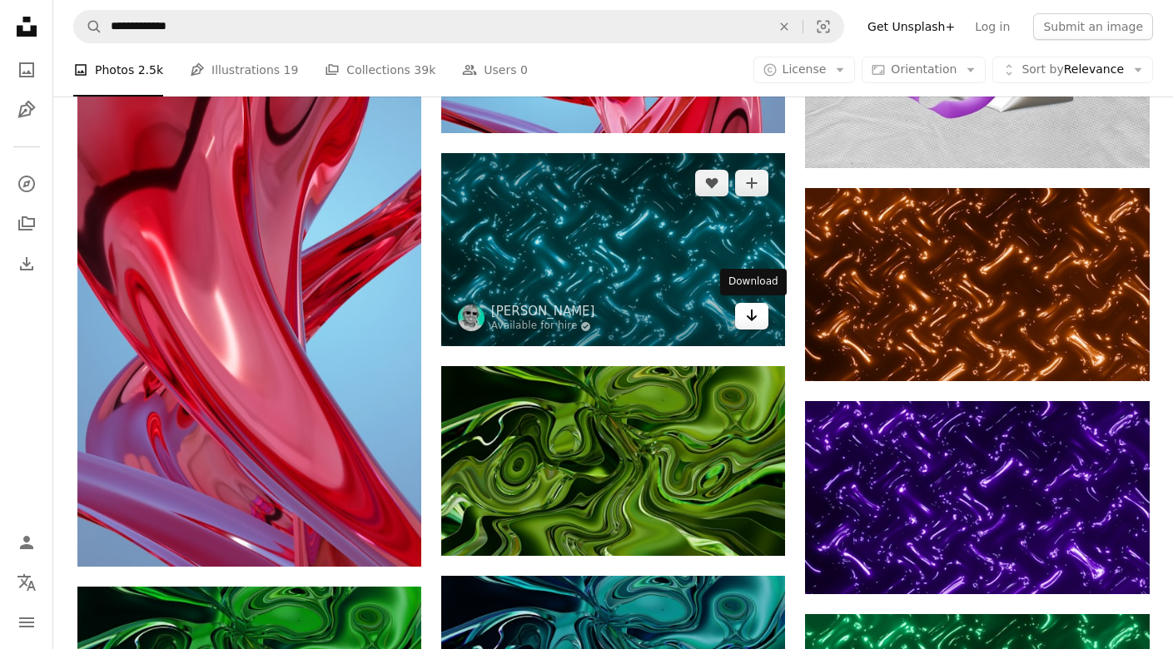
click at [747, 320] on icon "Arrow pointing down" at bounding box center [751, 316] width 13 height 20
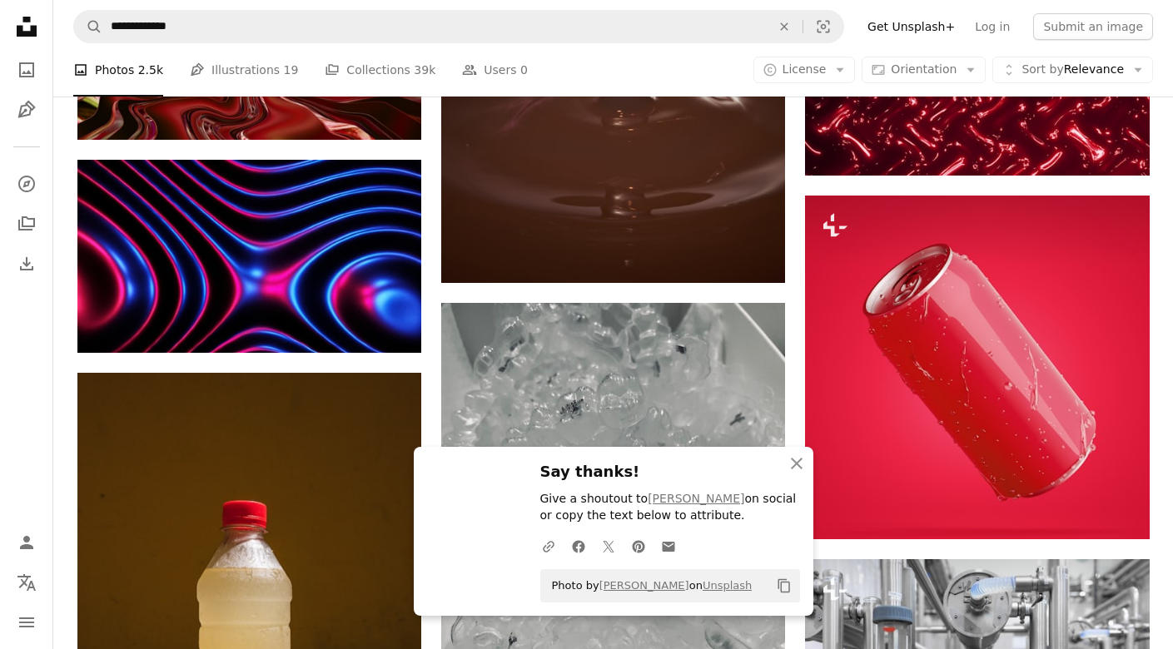
scroll to position [9030, 0]
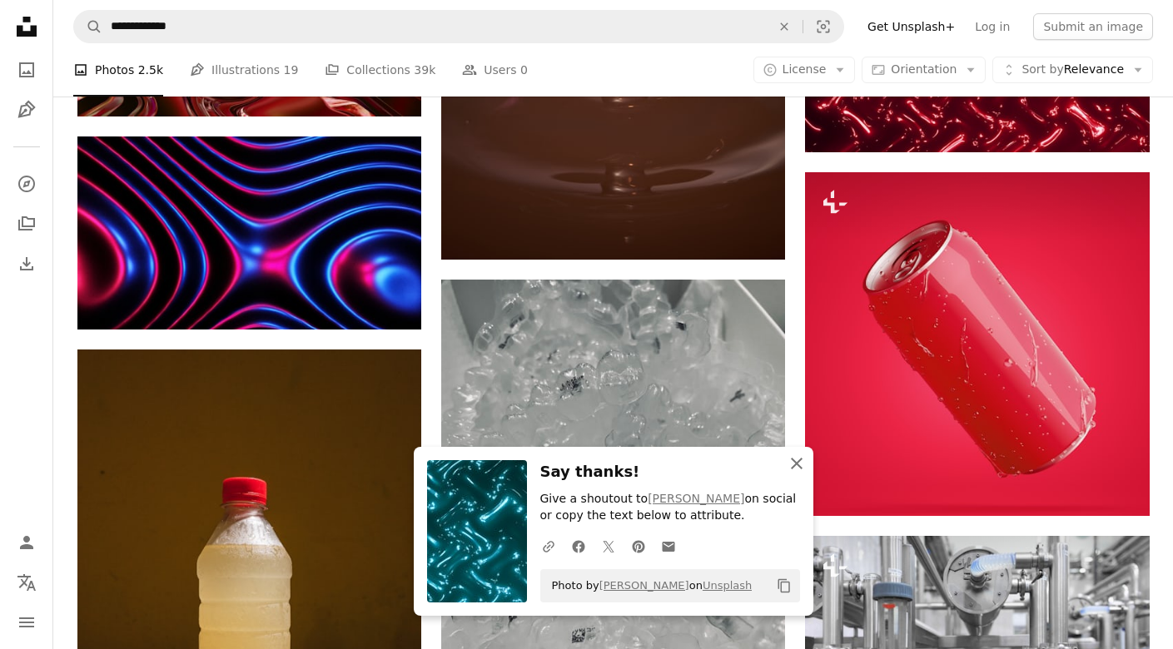
click at [795, 465] on icon "button" at bounding box center [797, 464] width 12 height 12
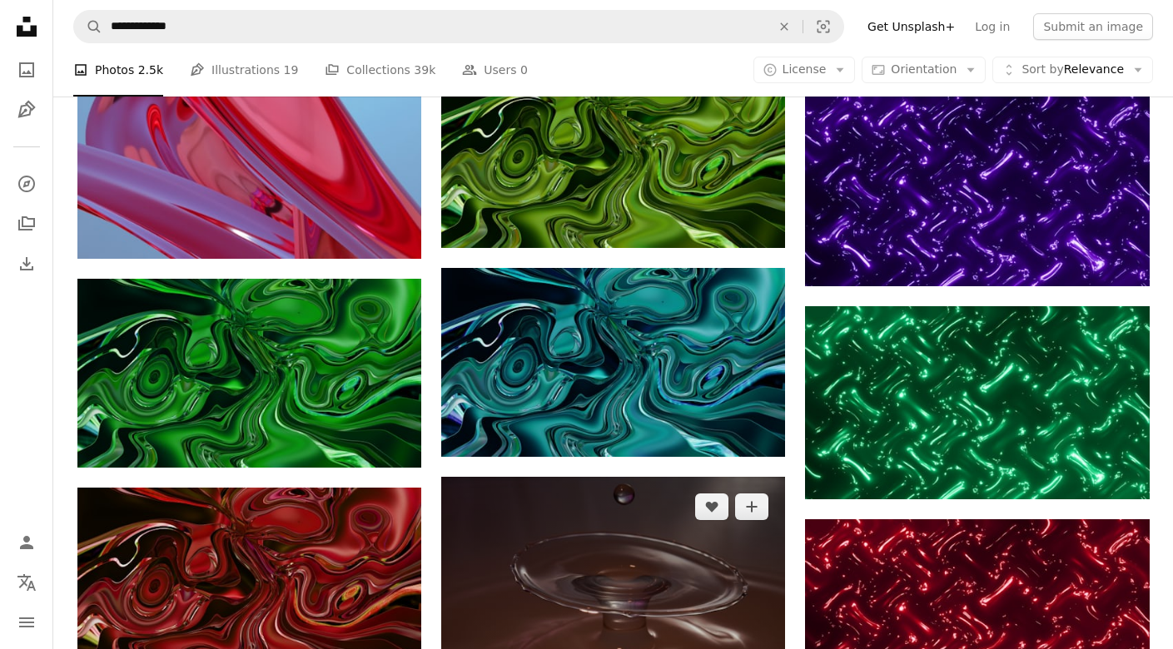
scroll to position [8467, 0]
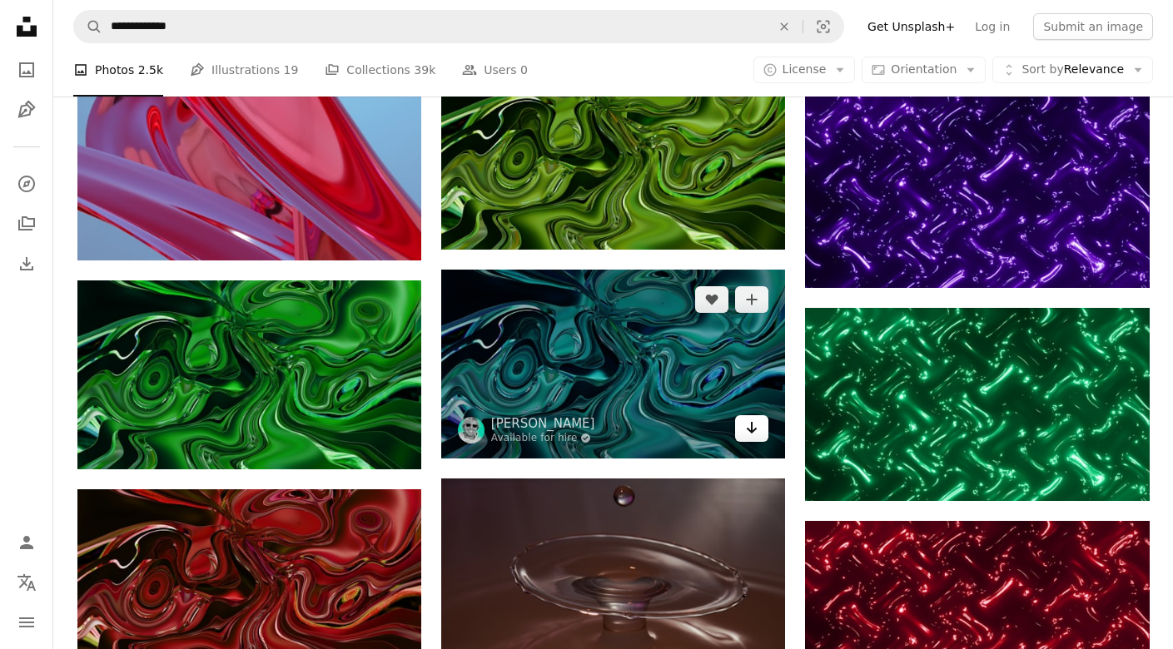
click at [747, 434] on icon "Arrow pointing down" at bounding box center [751, 428] width 13 height 20
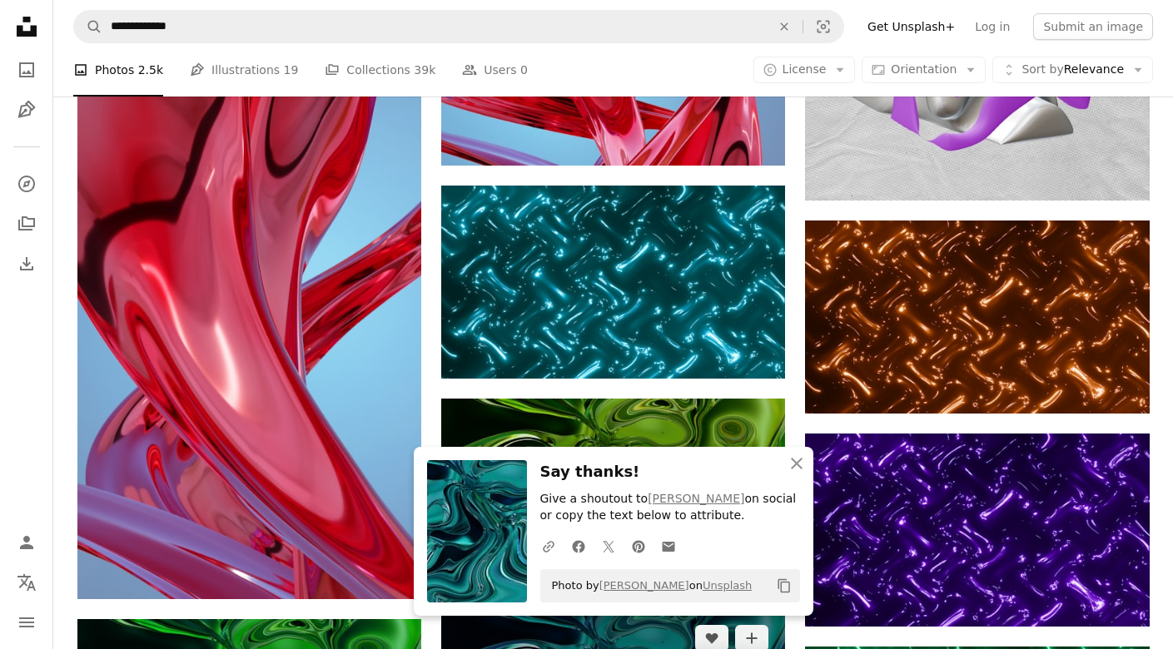
scroll to position [8125, 0]
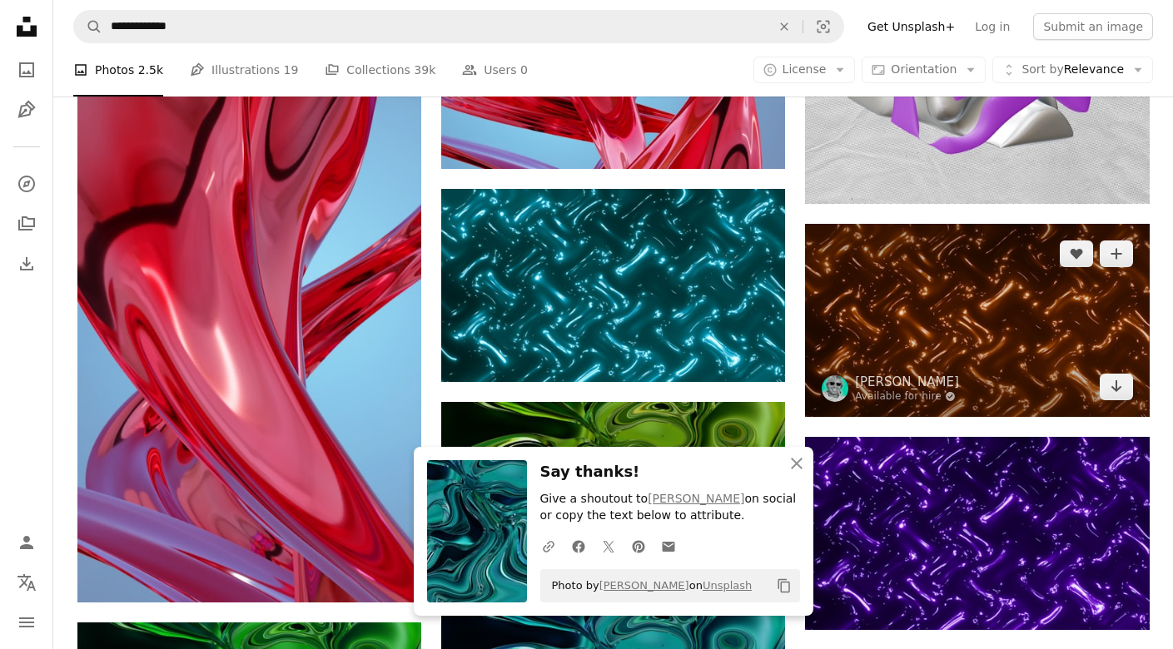
click at [904, 312] on img at bounding box center [977, 320] width 344 height 193
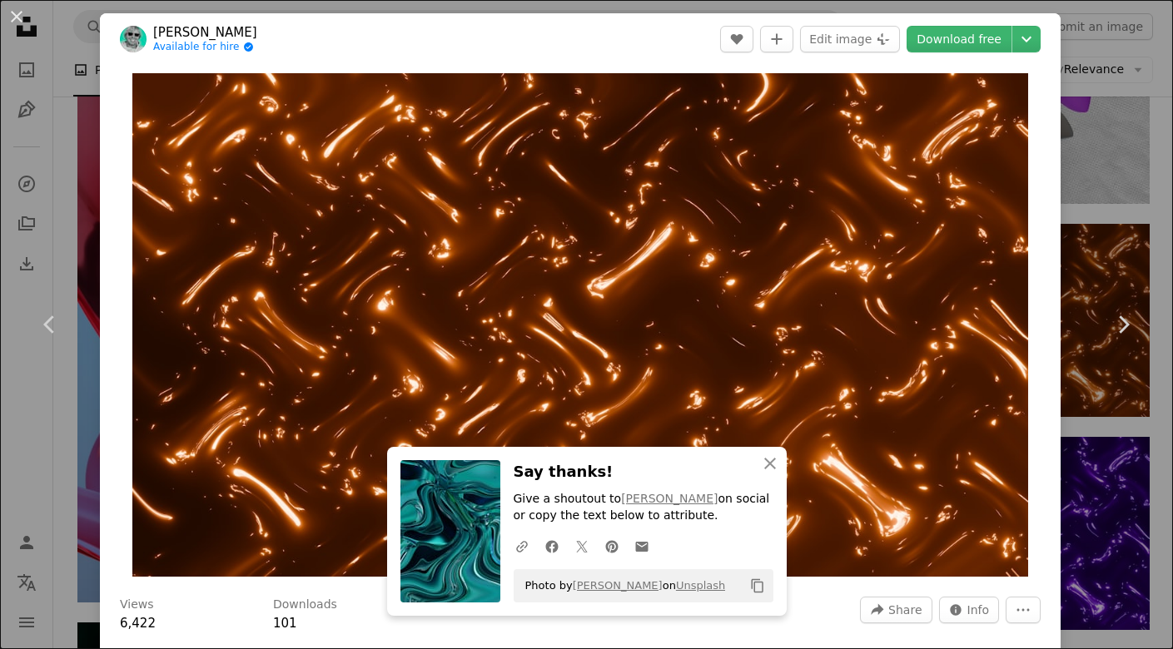
click at [1092, 216] on div "An X shape Chevron left Chevron right An X shape Close Say thanks! Give a shout…" at bounding box center [586, 324] width 1173 height 649
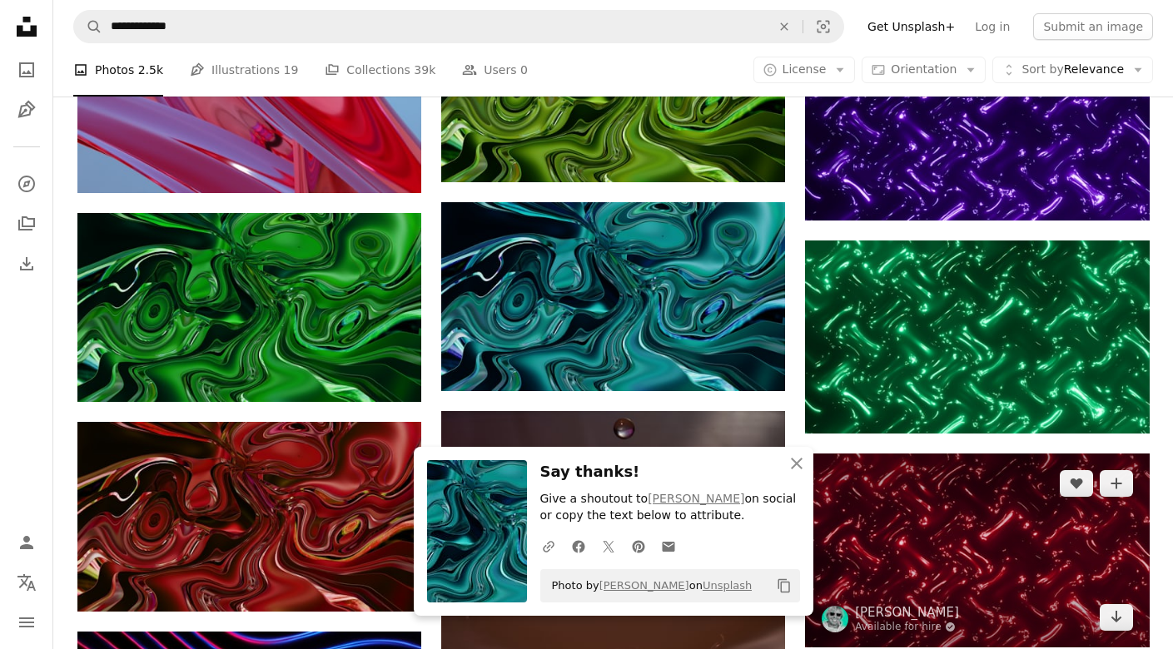
scroll to position [8531, 0]
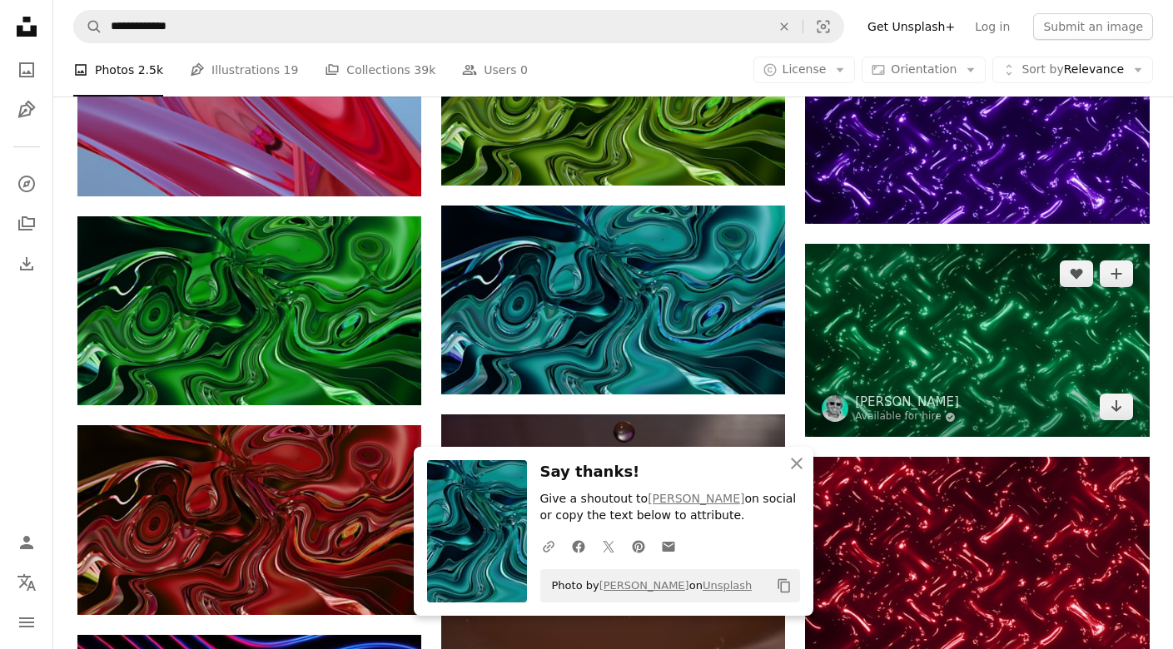
click at [980, 296] on img at bounding box center [977, 340] width 344 height 193
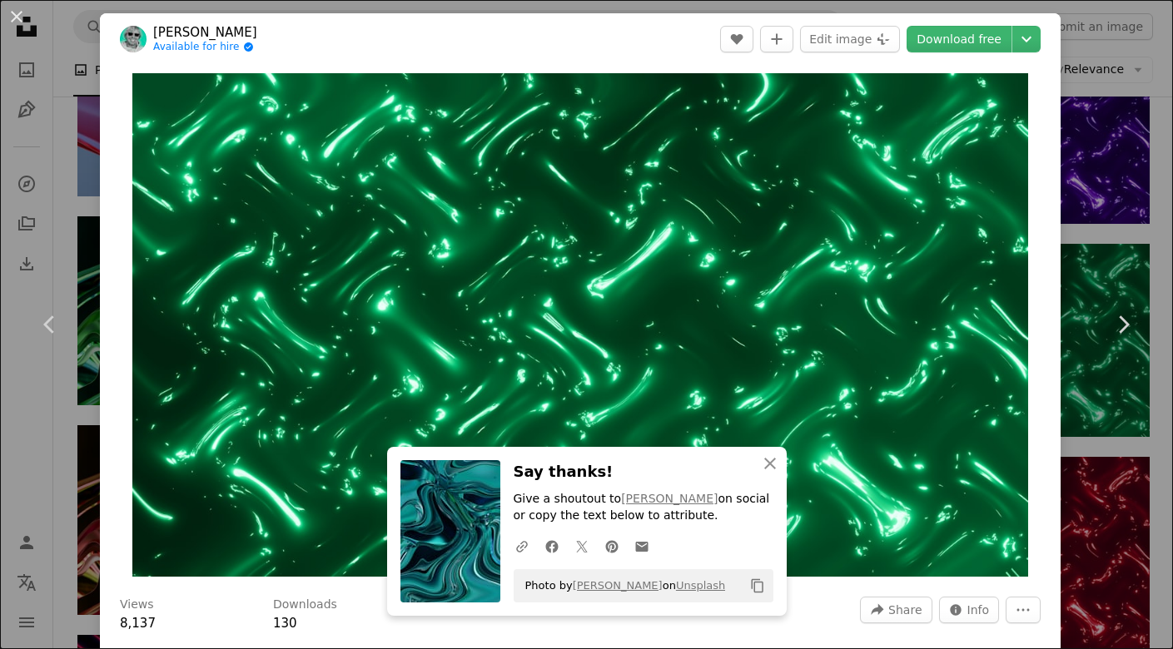
click at [1109, 509] on div "An X shape Chevron left Chevron right An X shape Close Say thanks! Give a shout…" at bounding box center [586, 324] width 1173 height 649
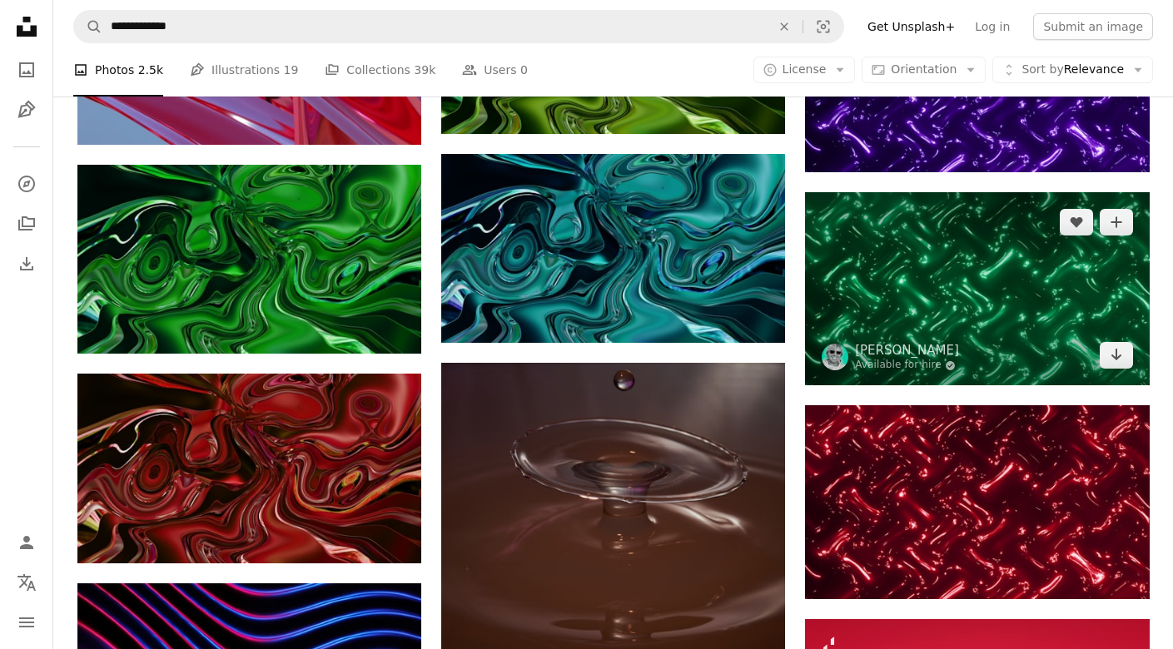
scroll to position [8581, 0]
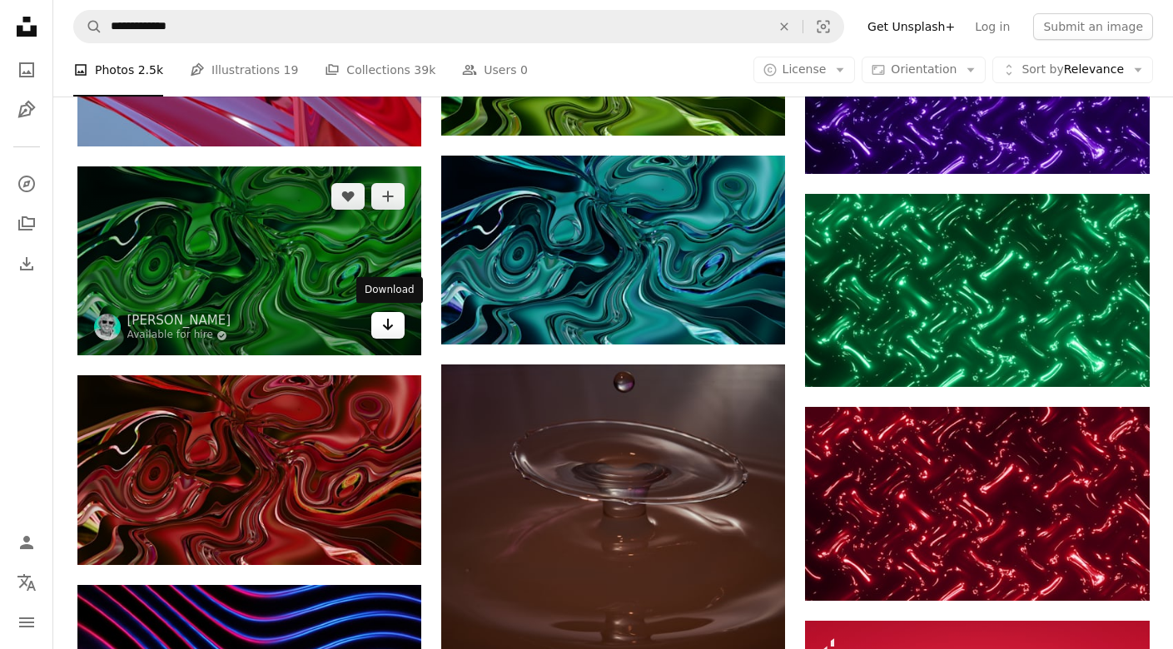
click at [385, 331] on icon "Arrow pointing down" at bounding box center [387, 325] width 13 height 20
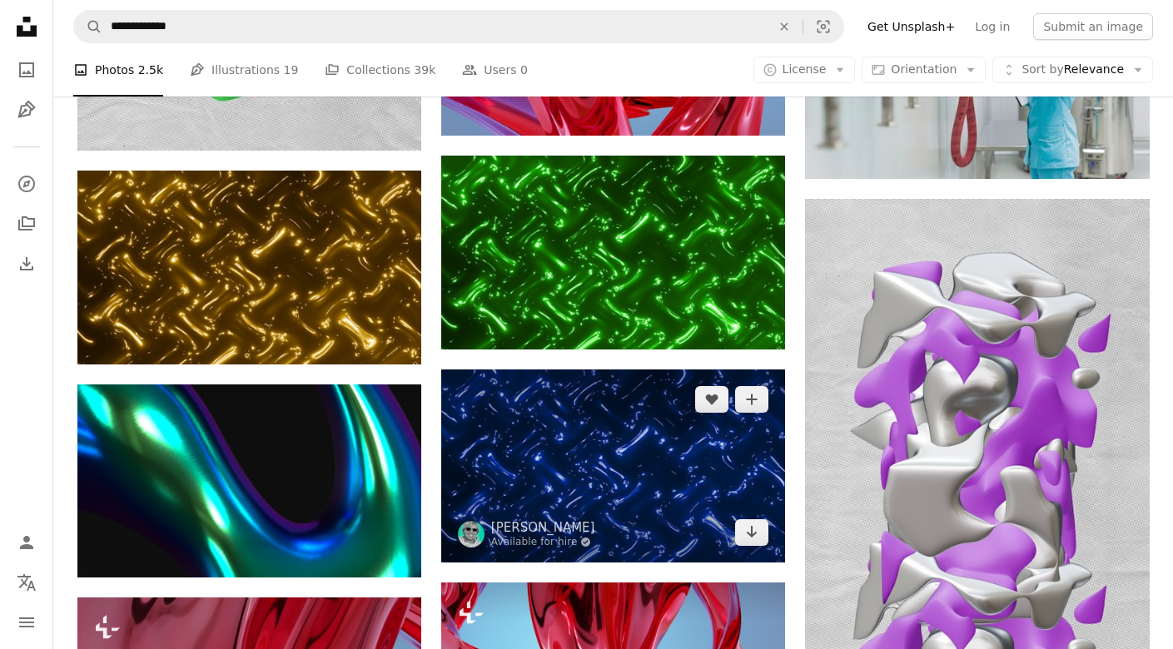
scroll to position [7526, 0]
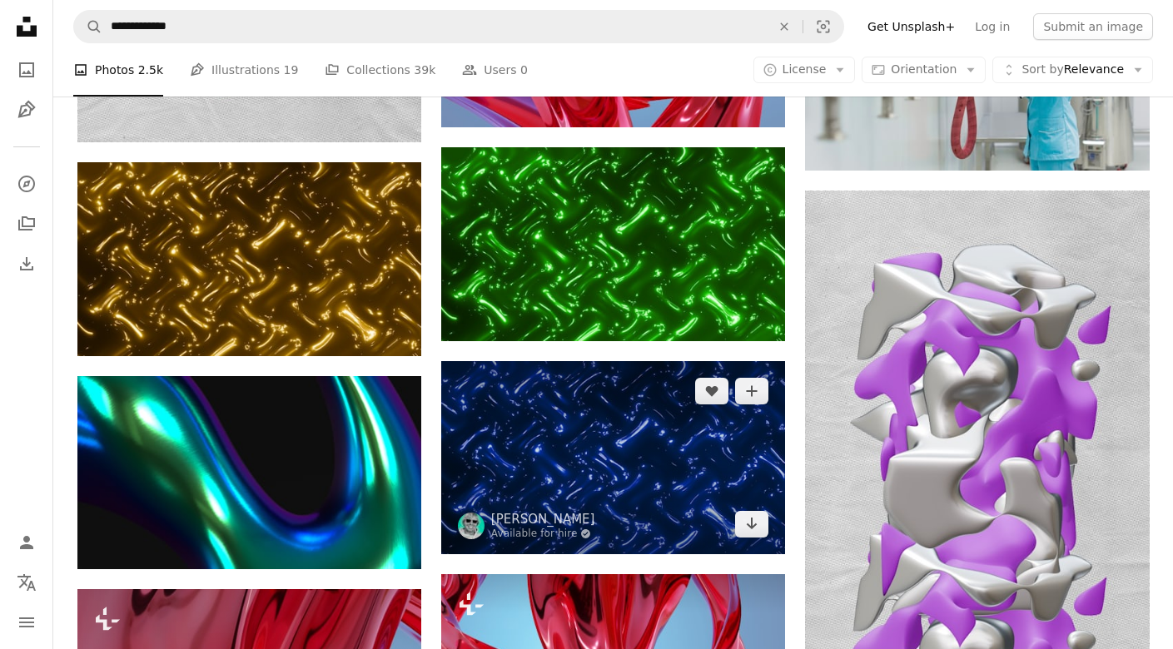
click at [648, 438] on img at bounding box center [613, 457] width 344 height 193
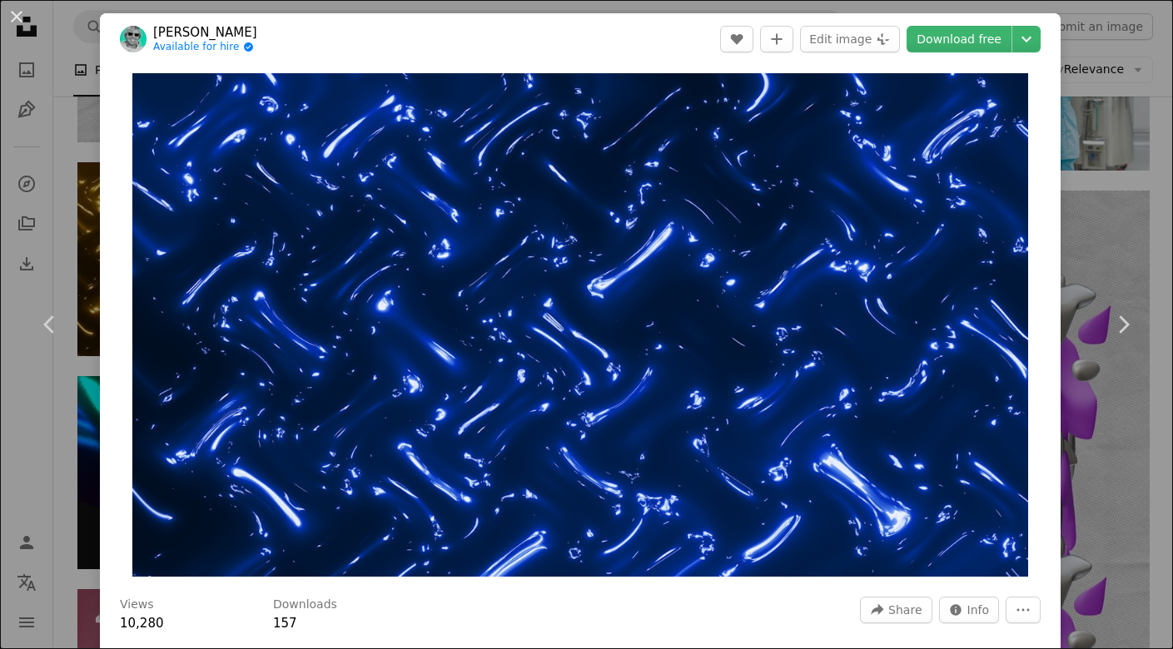
click at [77, 145] on div "An X shape Chevron left Chevron right [PERSON_NAME] Available for hire A checkm…" at bounding box center [586, 324] width 1173 height 649
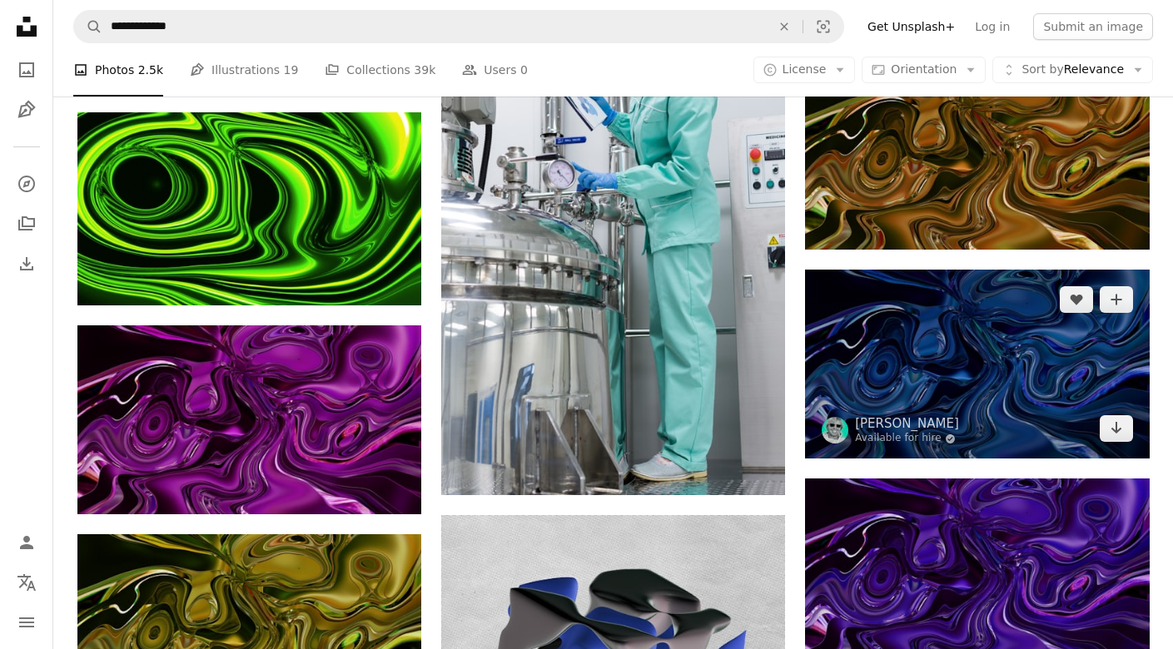
scroll to position [6382, 0]
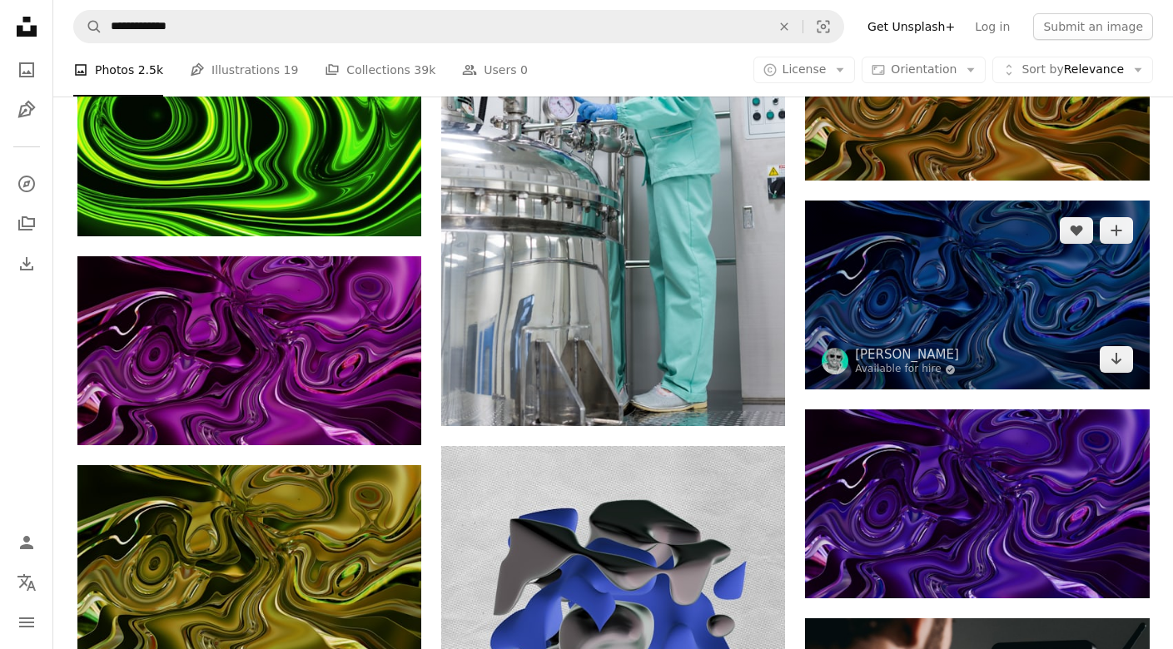
click at [978, 292] on img at bounding box center [977, 295] width 344 height 189
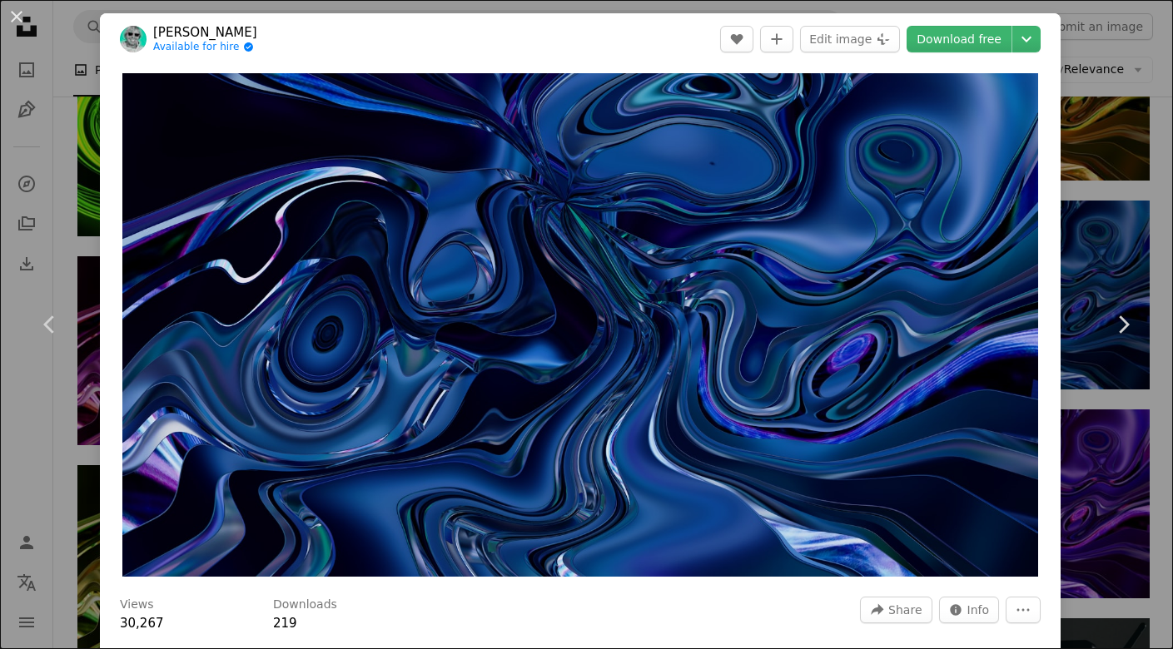
click at [1132, 457] on div "An X shape Chevron left Chevron right [PERSON_NAME] Available for hire A checkm…" at bounding box center [586, 324] width 1173 height 649
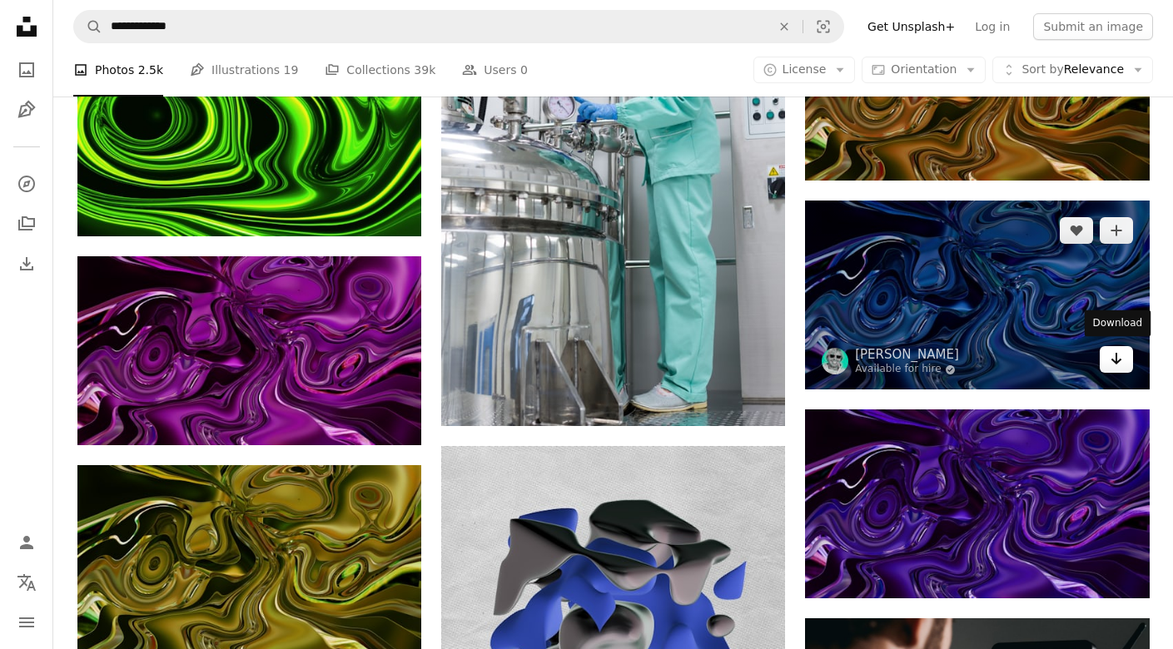
click at [1110, 361] on icon "Arrow pointing down" at bounding box center [1116, 359] width 13 height 20
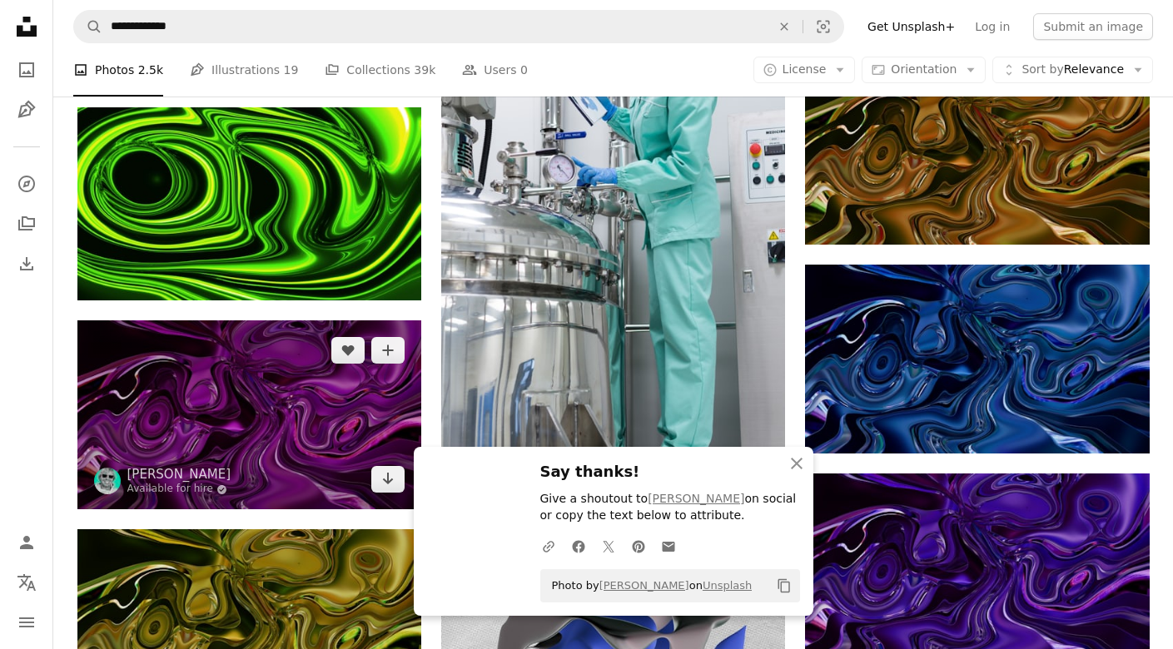
scroll to position [6216, 0]
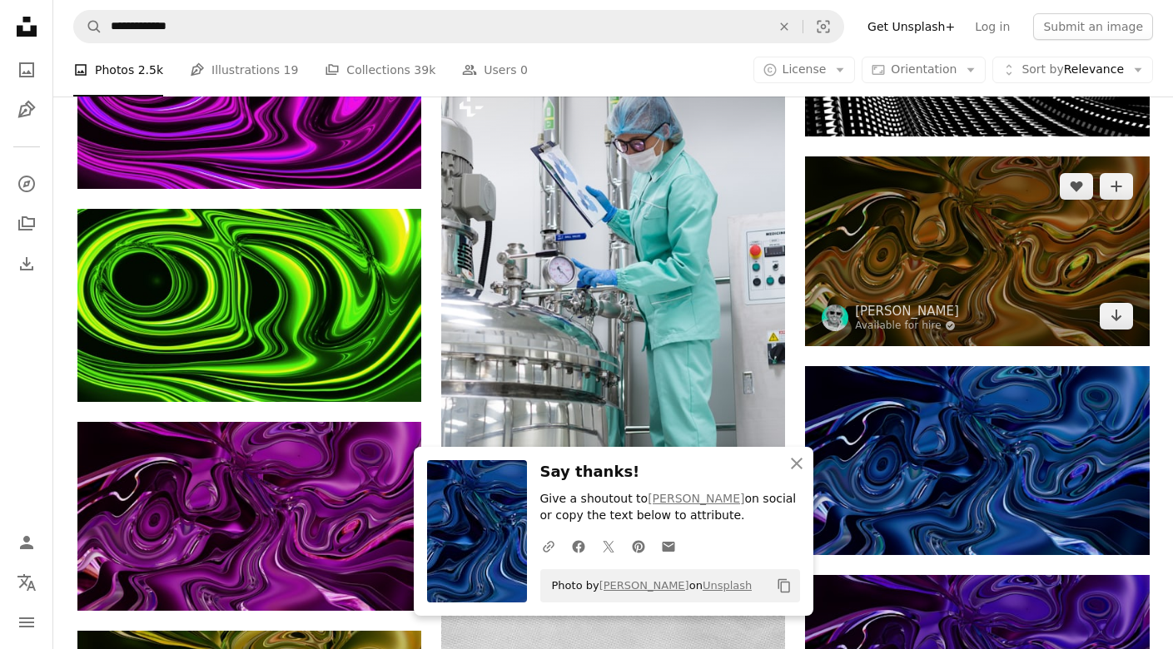
click at [922, 252] on img at bounding box center [977, 251] width 344 height 189
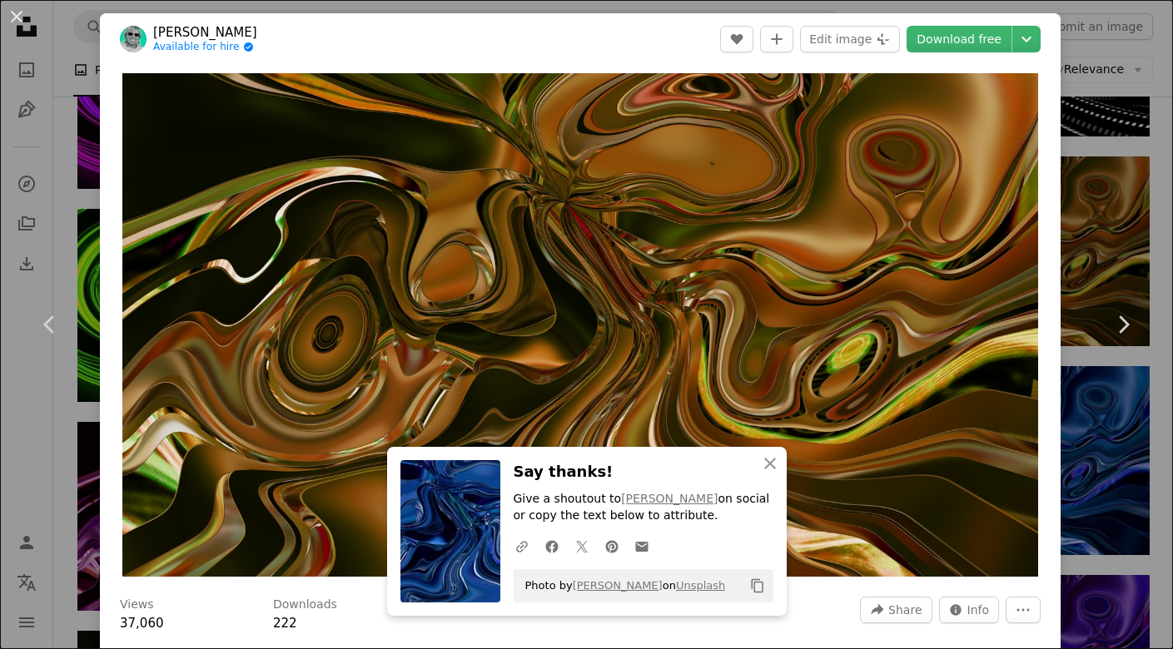
click at [1092, 229] on div "An X shape Chevron left Chevron right An X shape Close Say thanks! Give a shout…" at bounding box center [586, 324] width 1173 height 649
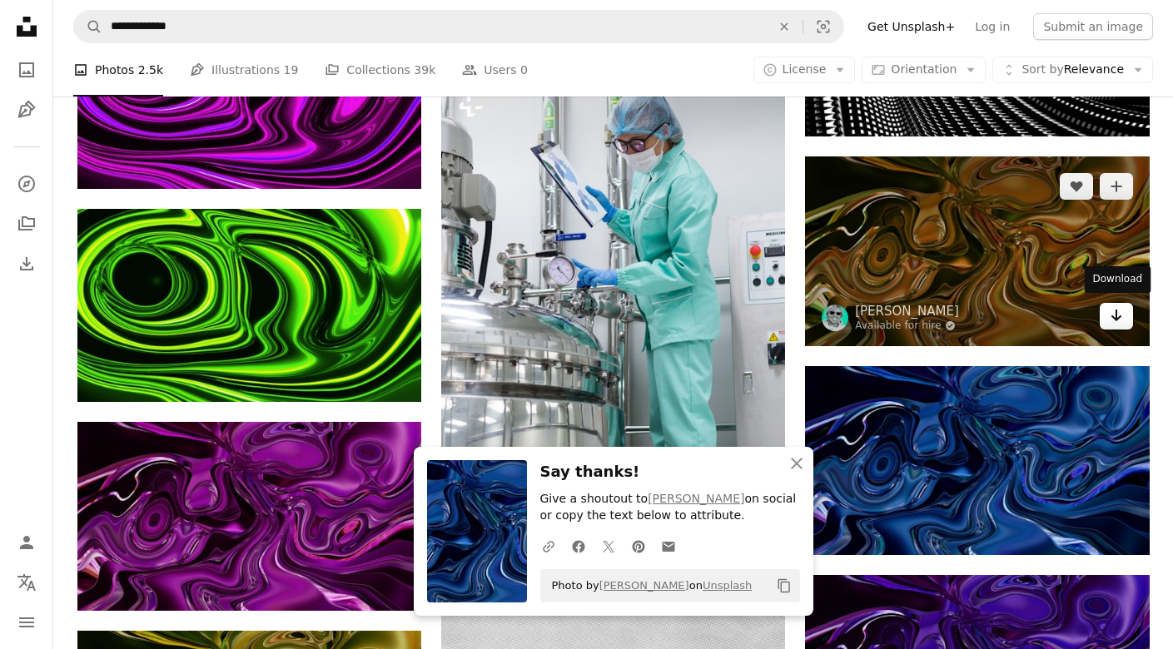
click at [1112, 312] on icon "Download" at bounding box center [1116, 316] width 11 height 12
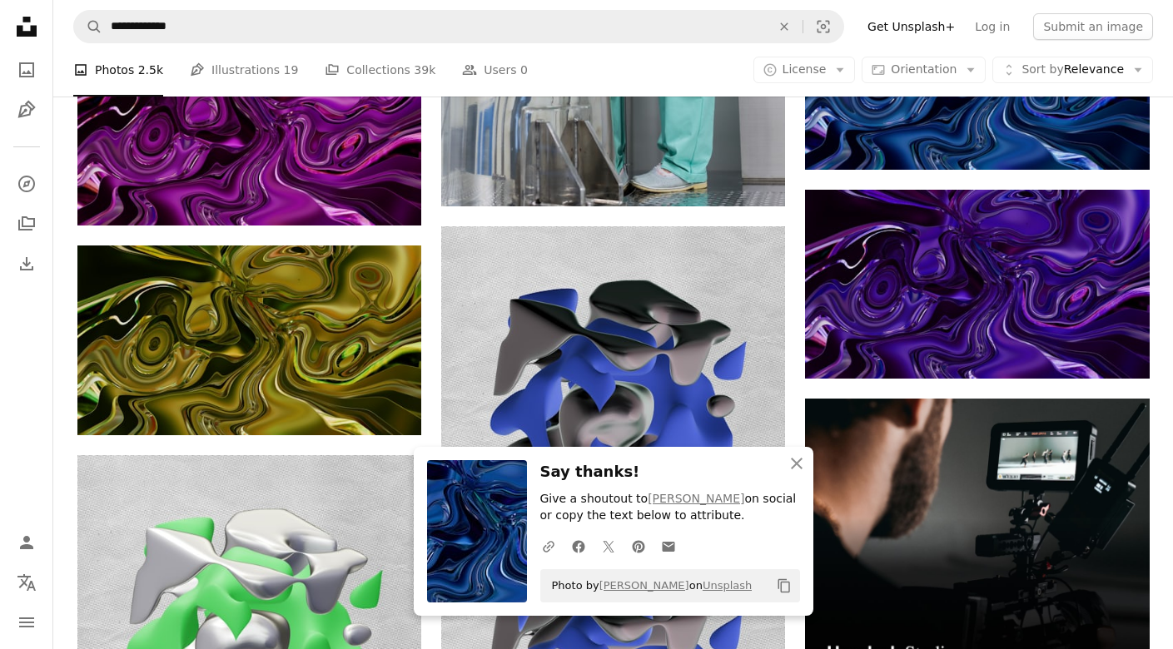
scroll to position [6611, 0]
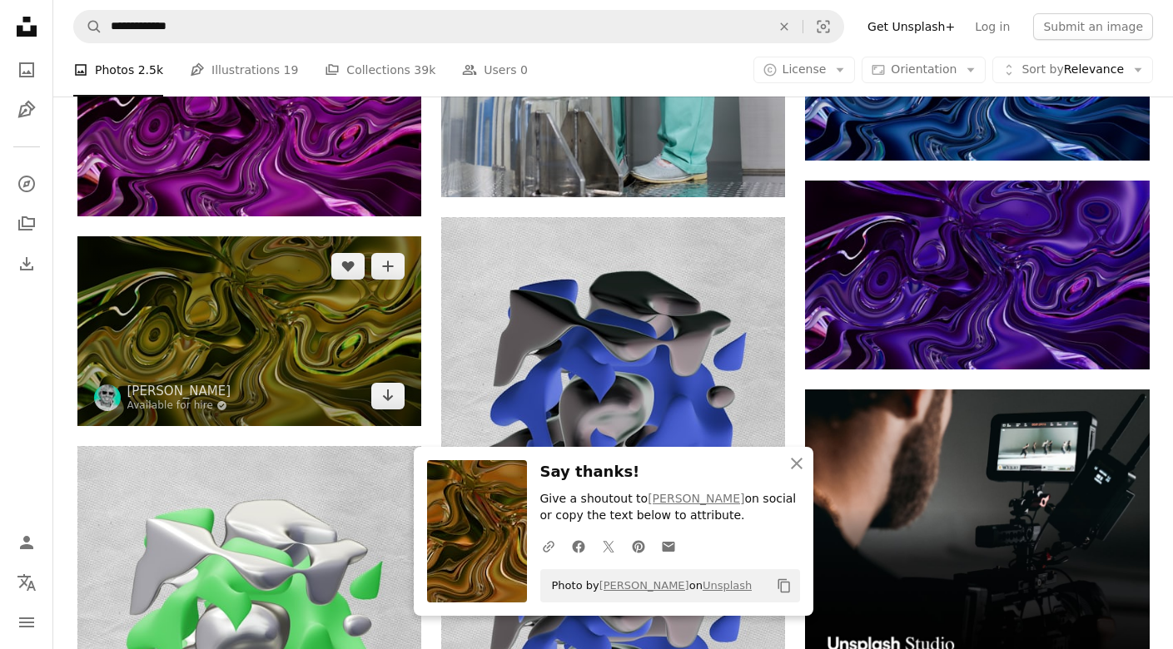
click at [318, 326] on img at bounding box center [249, 330] width 344 height 189
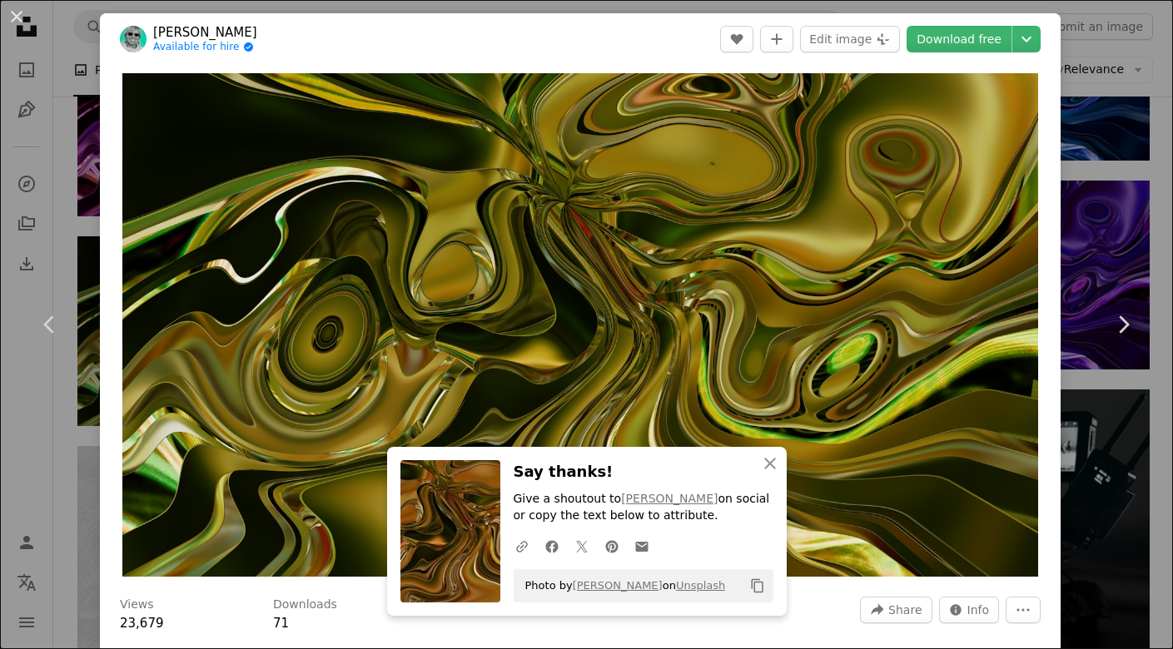
click at [1132, 217] on div "An X shape Chevron left Chevron right An X shape Close Say thanks! Give a shout…" at bounding box center [586, 324] width 1173 height 649
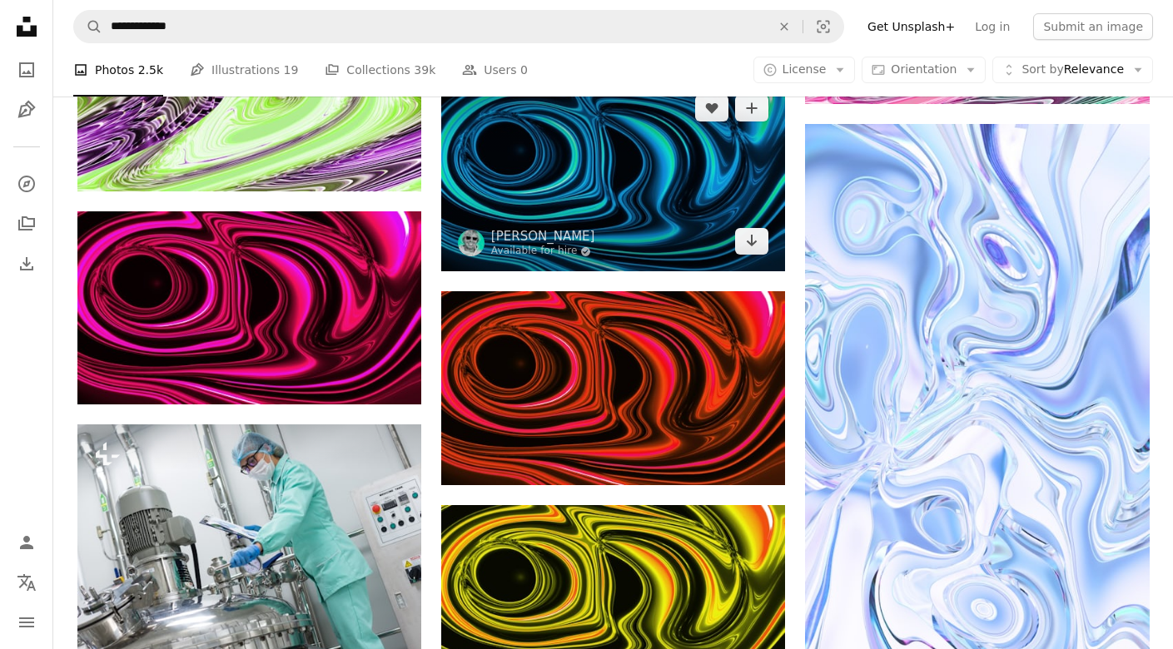
scroll to position [5326, 0]
